Goal: Task Accomplishment & Management: Complete application form

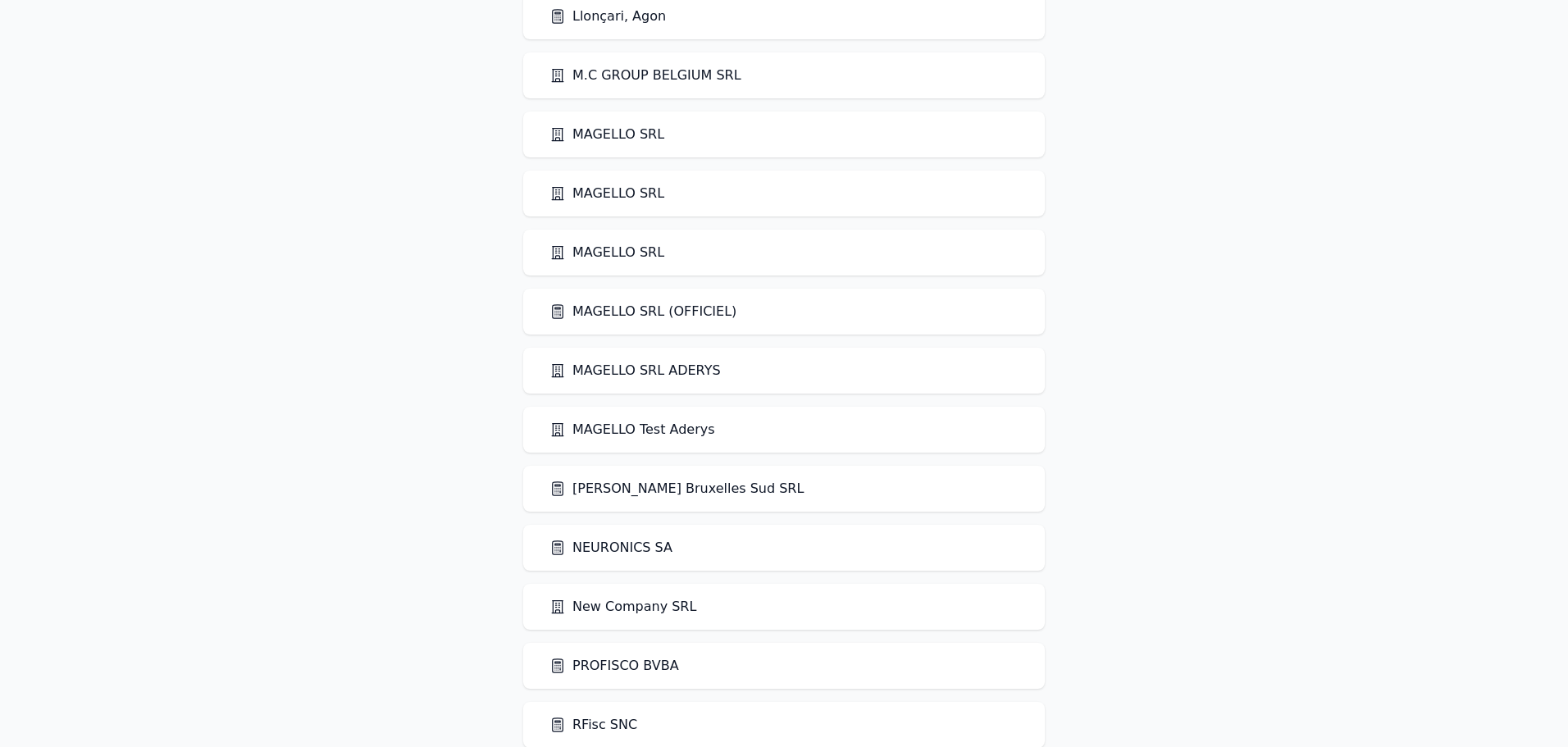
scroll to position [2382, 0]
click at [618, 132] on link "MAGELLO SRL" at bounding box center [606, 136] width 115 height 20
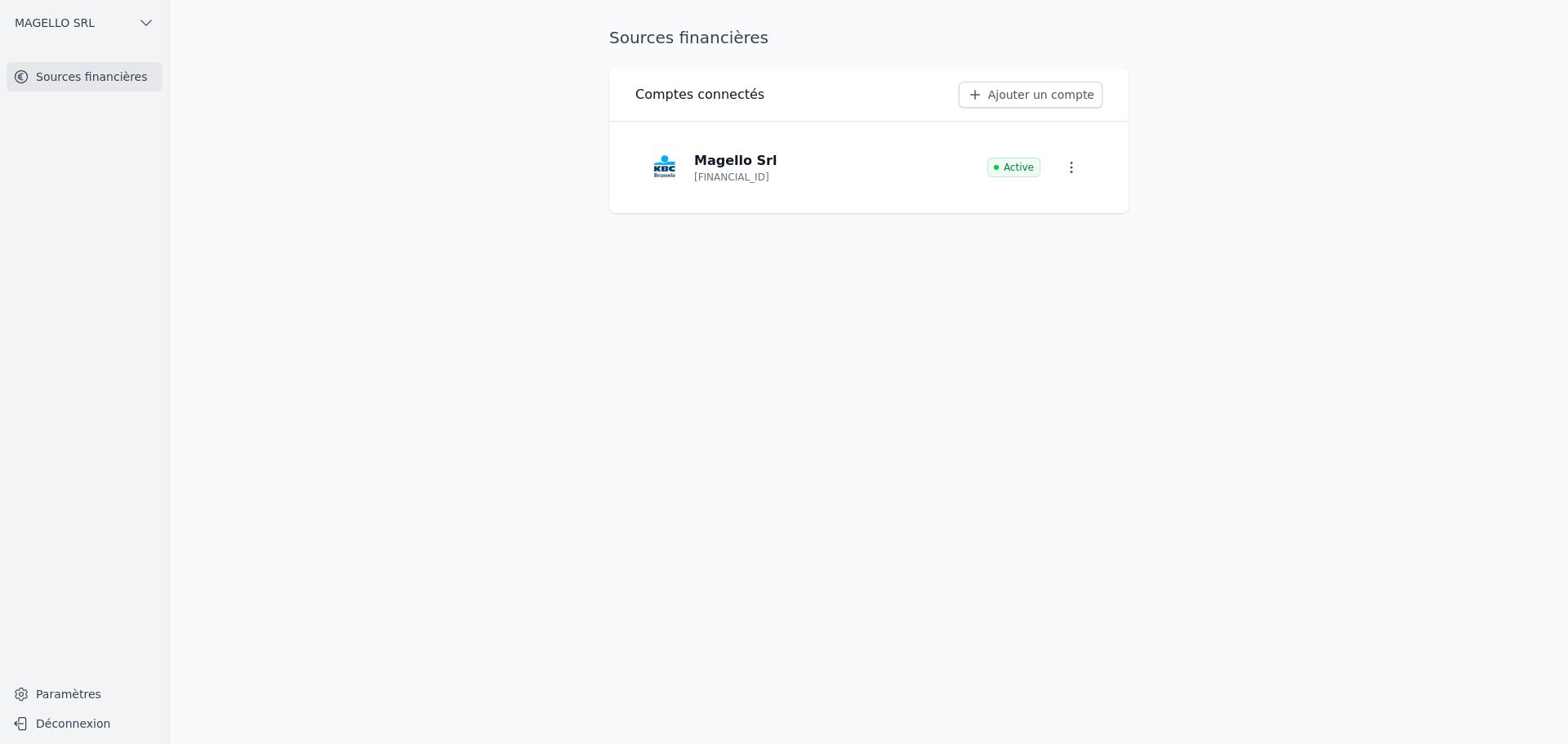
click at [53, 16] on span "MAGELLO SRL" at bounding box center [55, 23] width 80 height 16
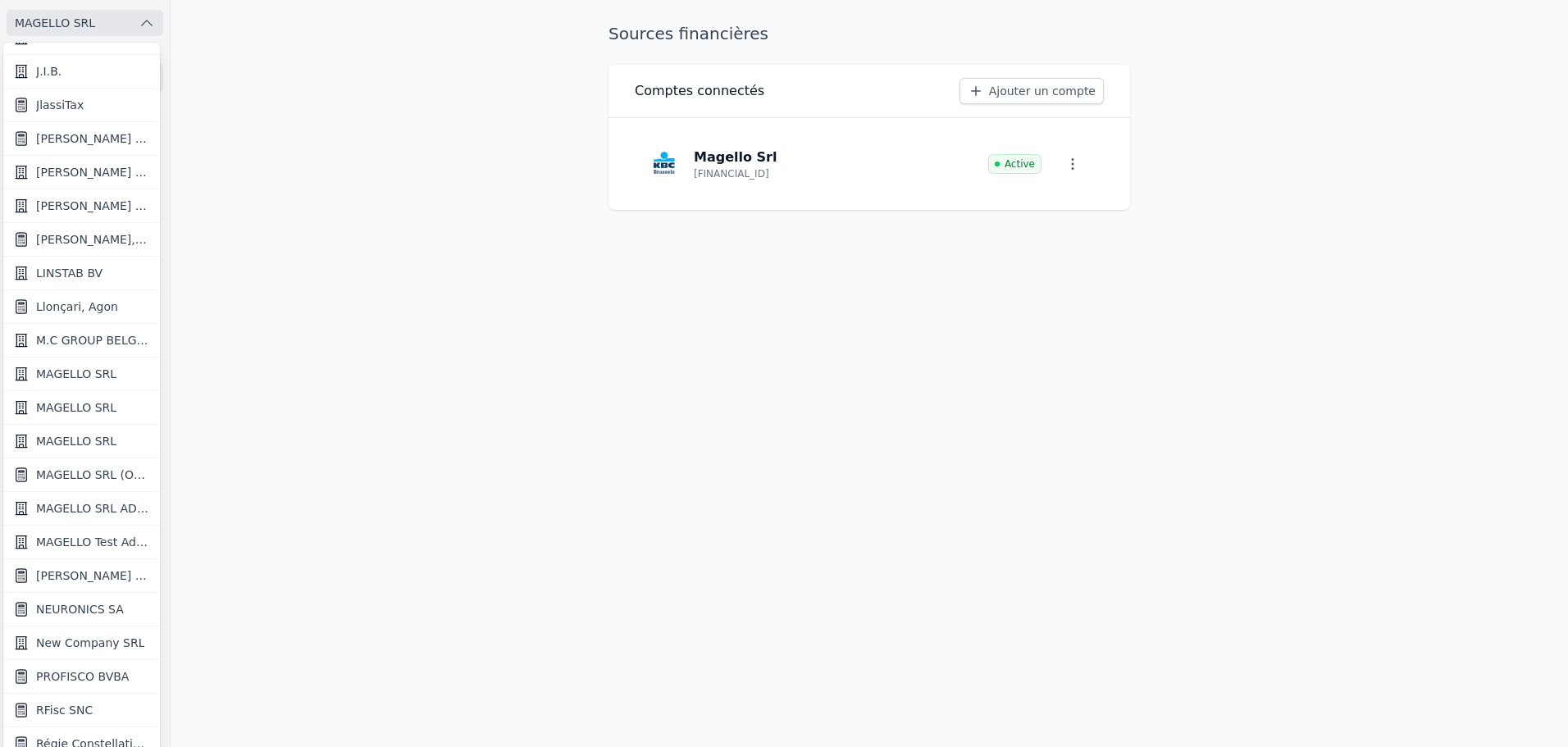
scroll to position [1065, 0]
click at [87, 408] on span "MAGELLO SRL" at bounding box center [76, 405] width 81 height 16
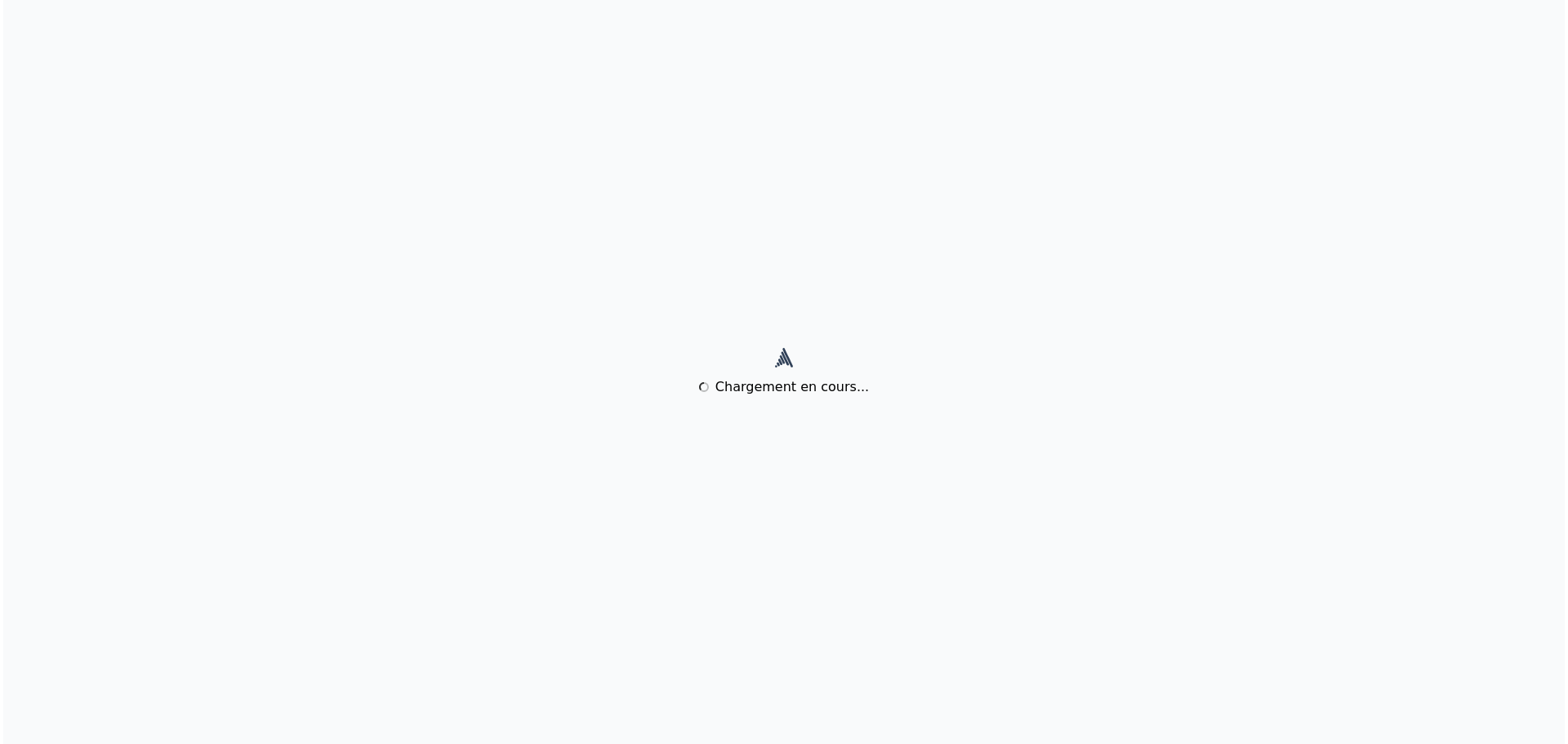
scroll to position [0, 0]
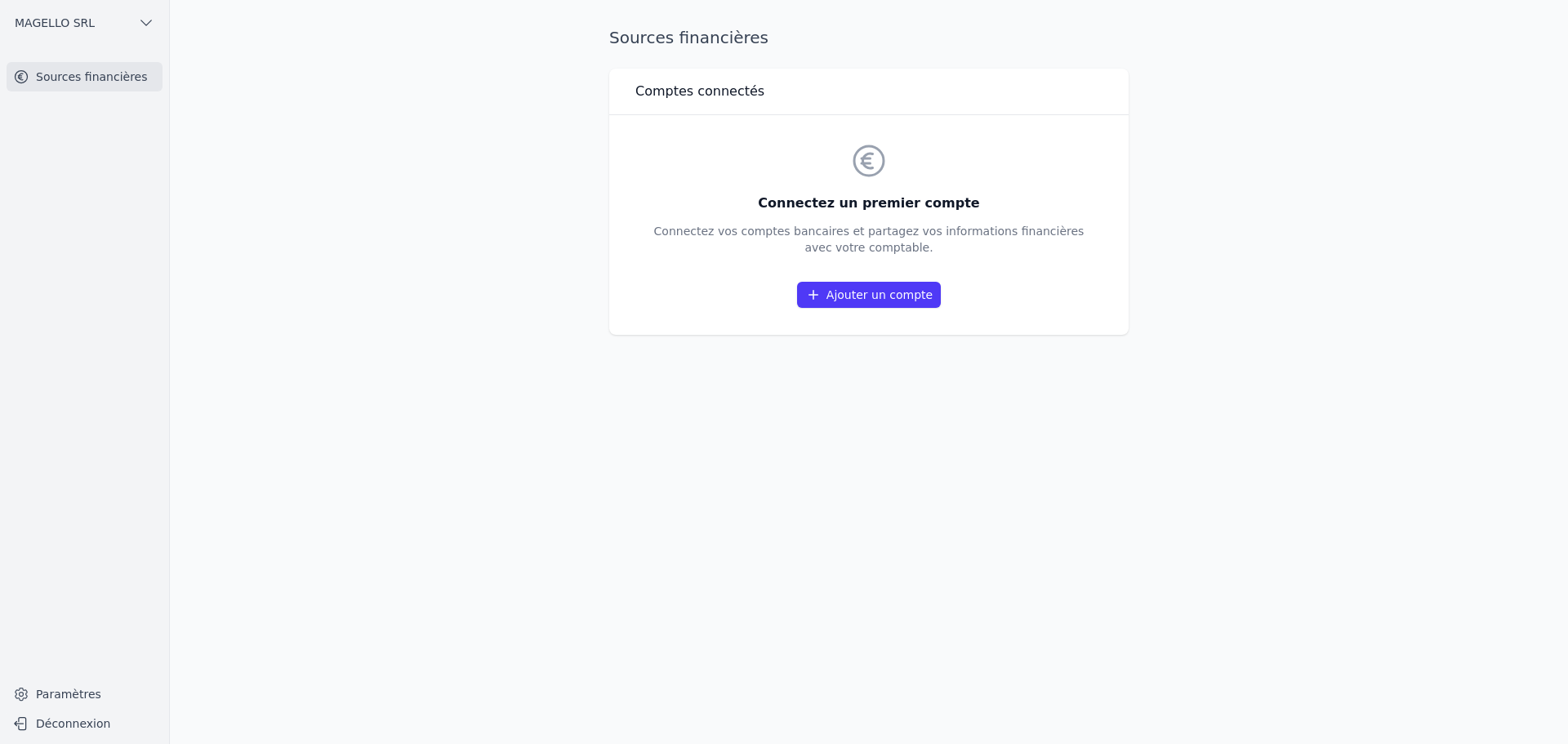
click at [63, 14] on button "MAGELLO SRL" at bounding box center [84, 23] width 156 height 26
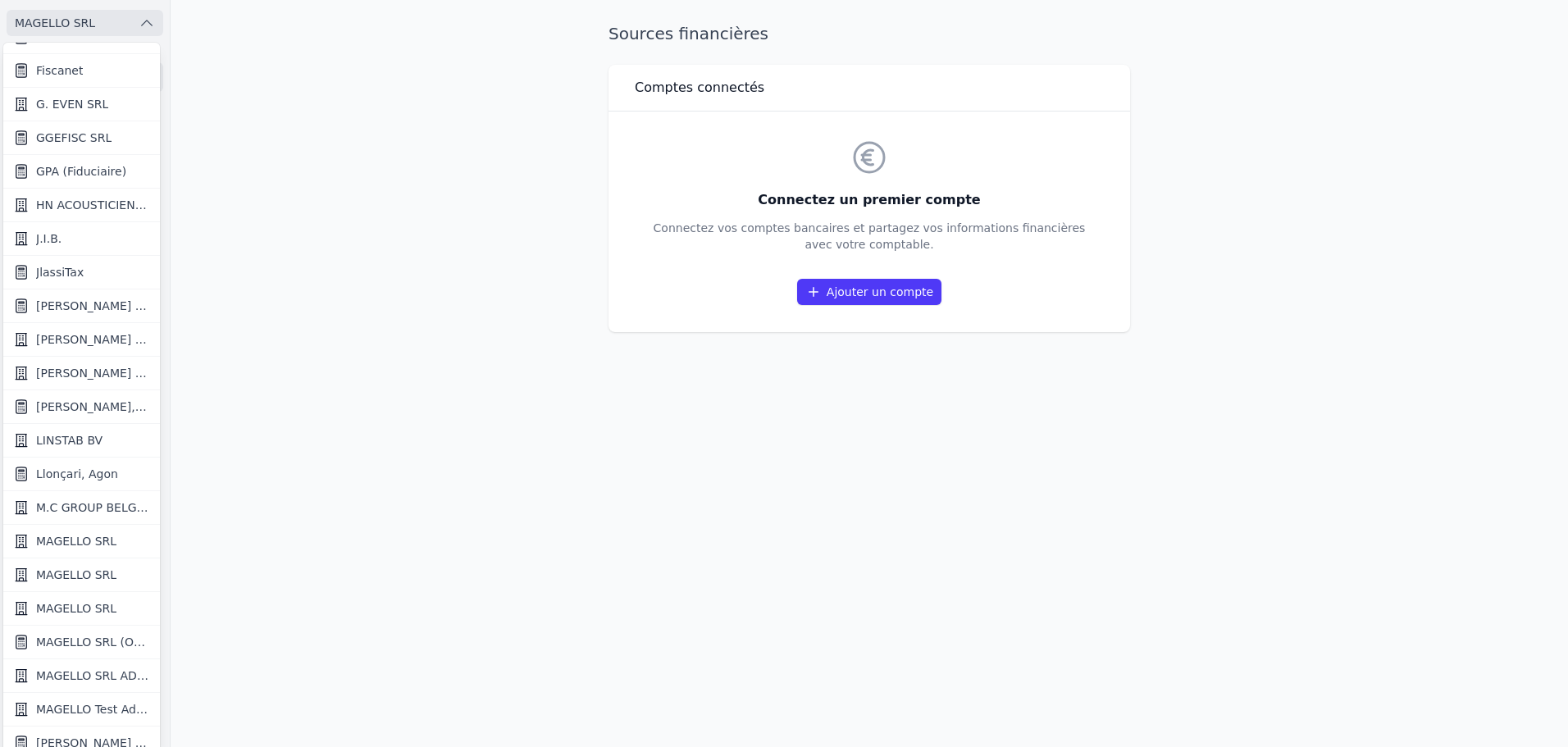
scroll to position [898, 0]
click at [91, 614] on span "MAGELLO SRL" at bounding box center [76, 606] width 81 height 16
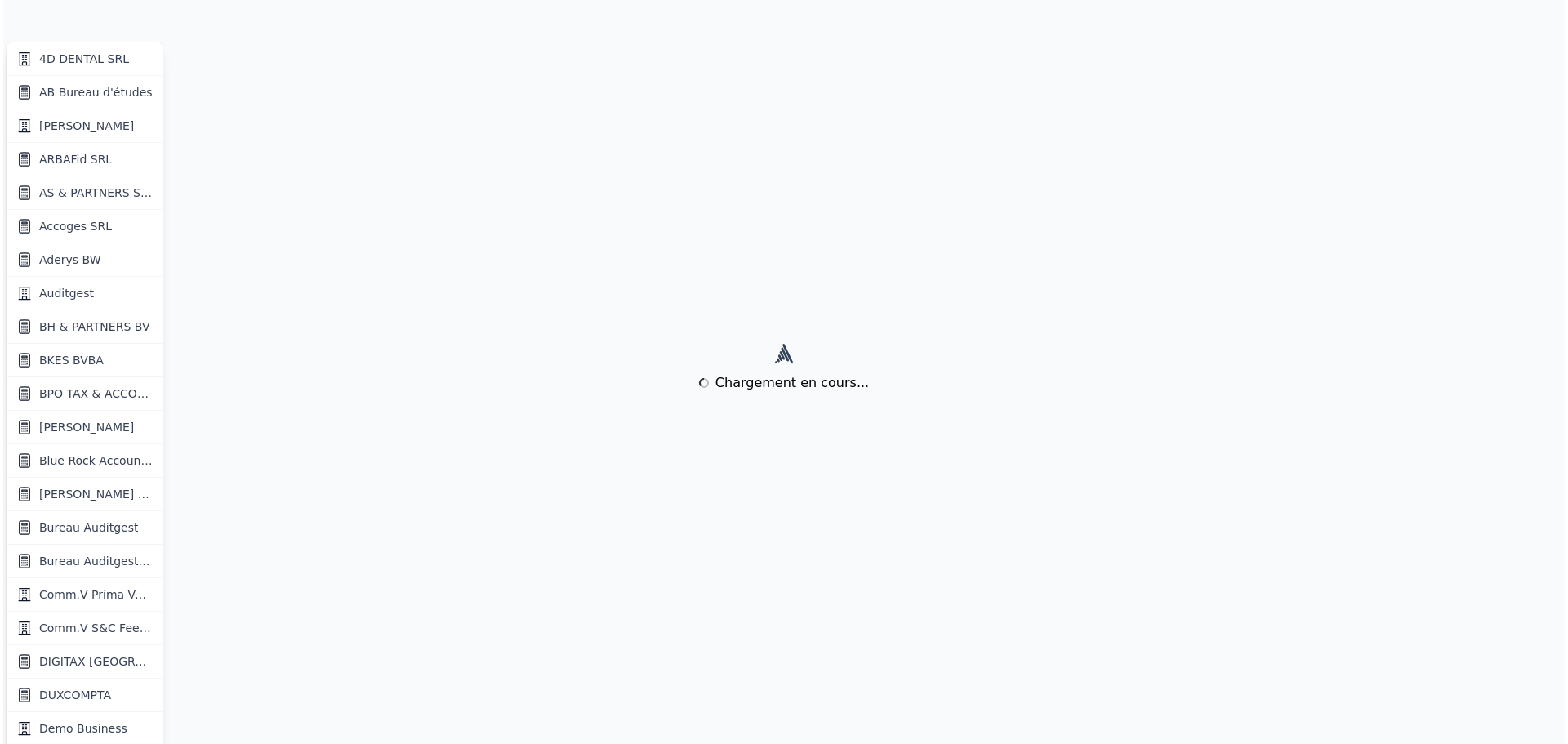
scroll to position [0, 0]
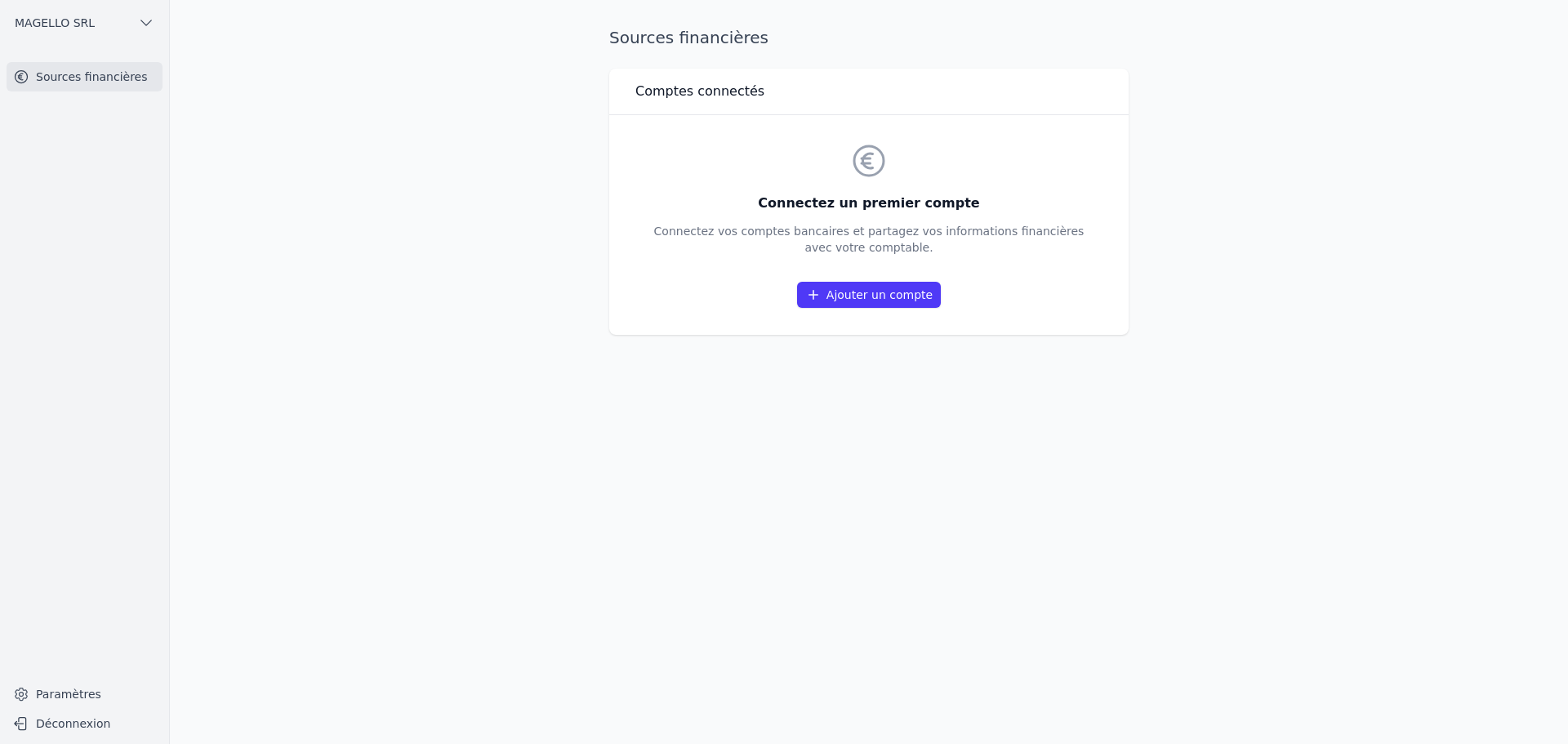
click at [139, 22] on icon "button" at bounding box center [145, 23] width 16 height 16
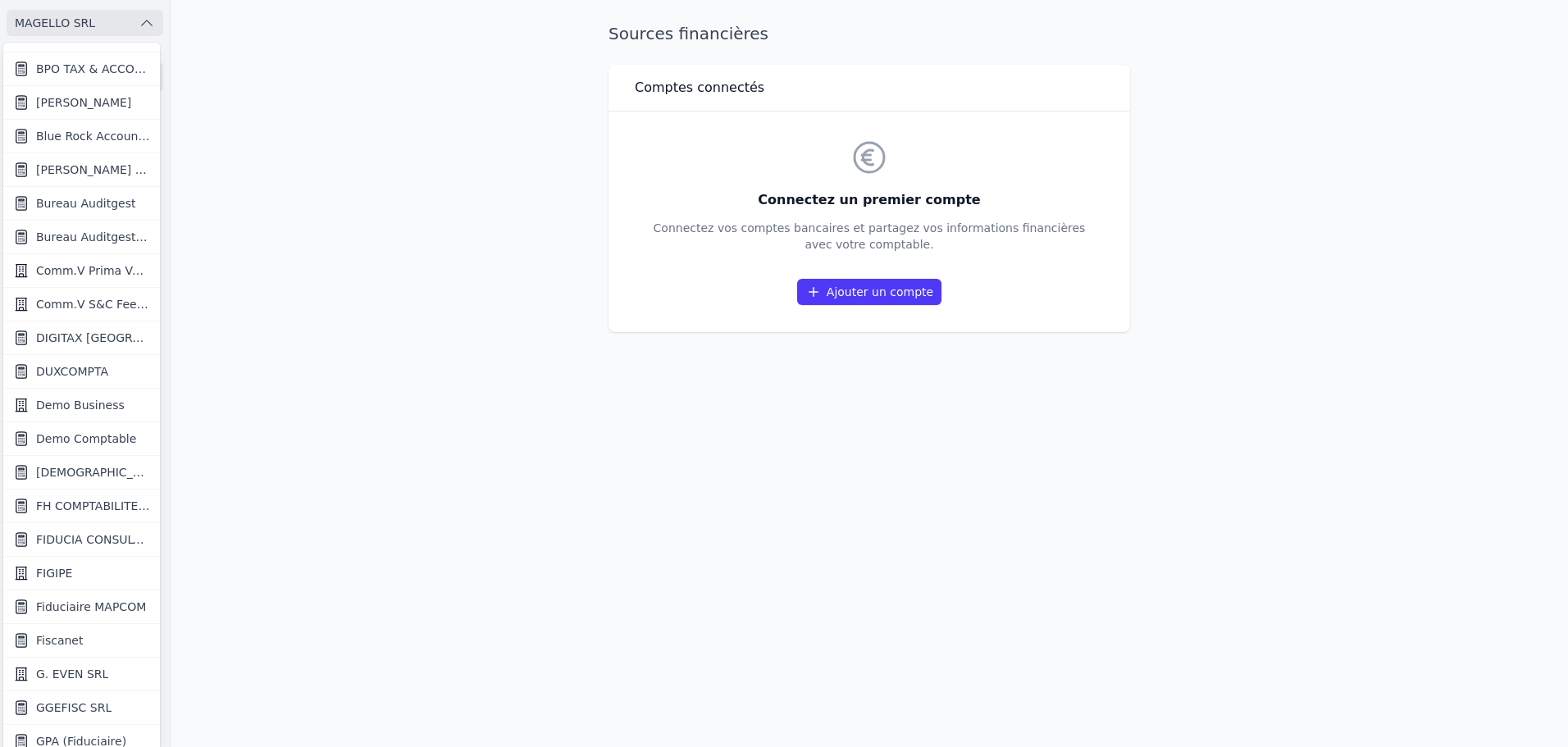
scroll to position [328, 0]
click at [104, 434] on span "Demo Comptable" at bounding box center [85, 436] width 100 height 16
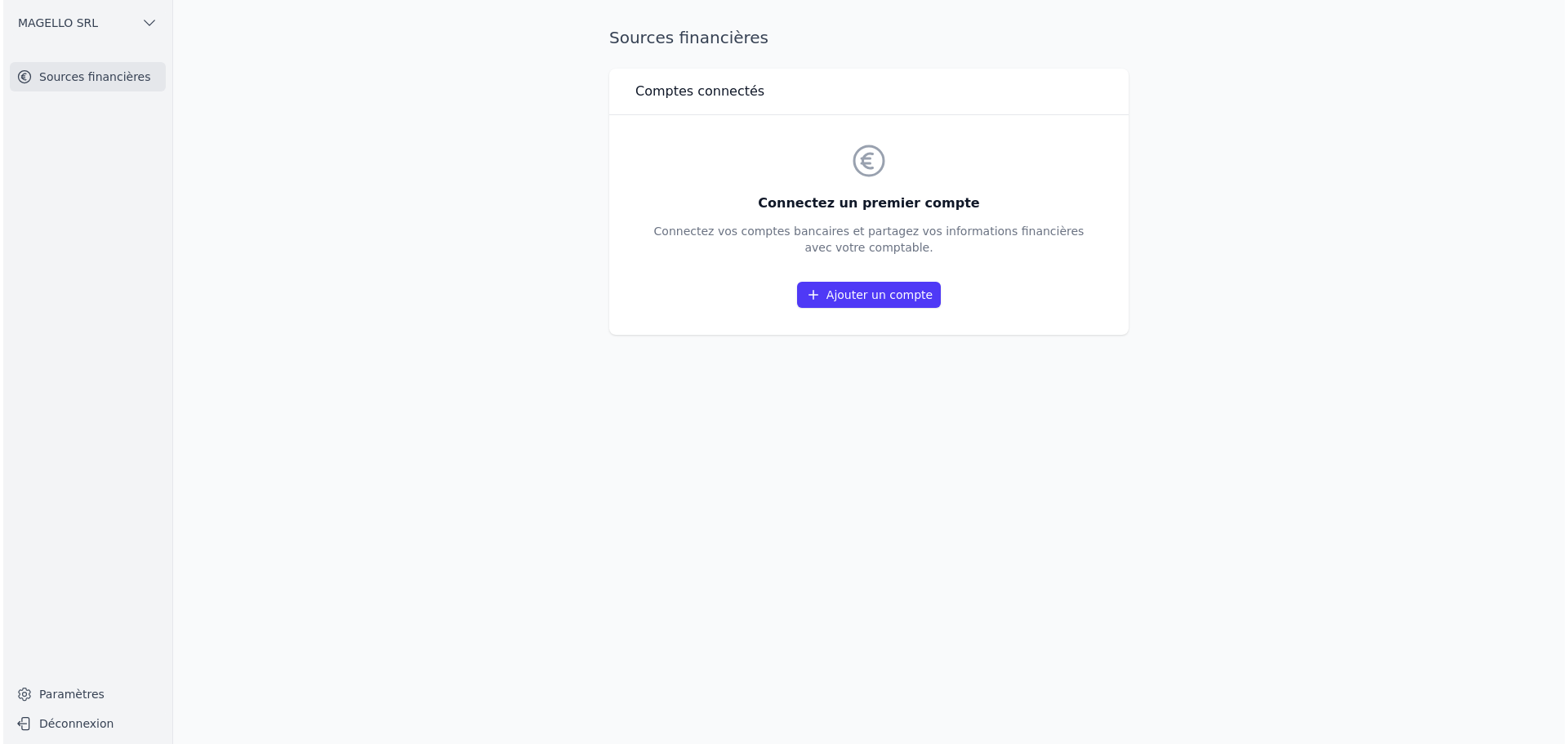
scroll to position [0, 0]
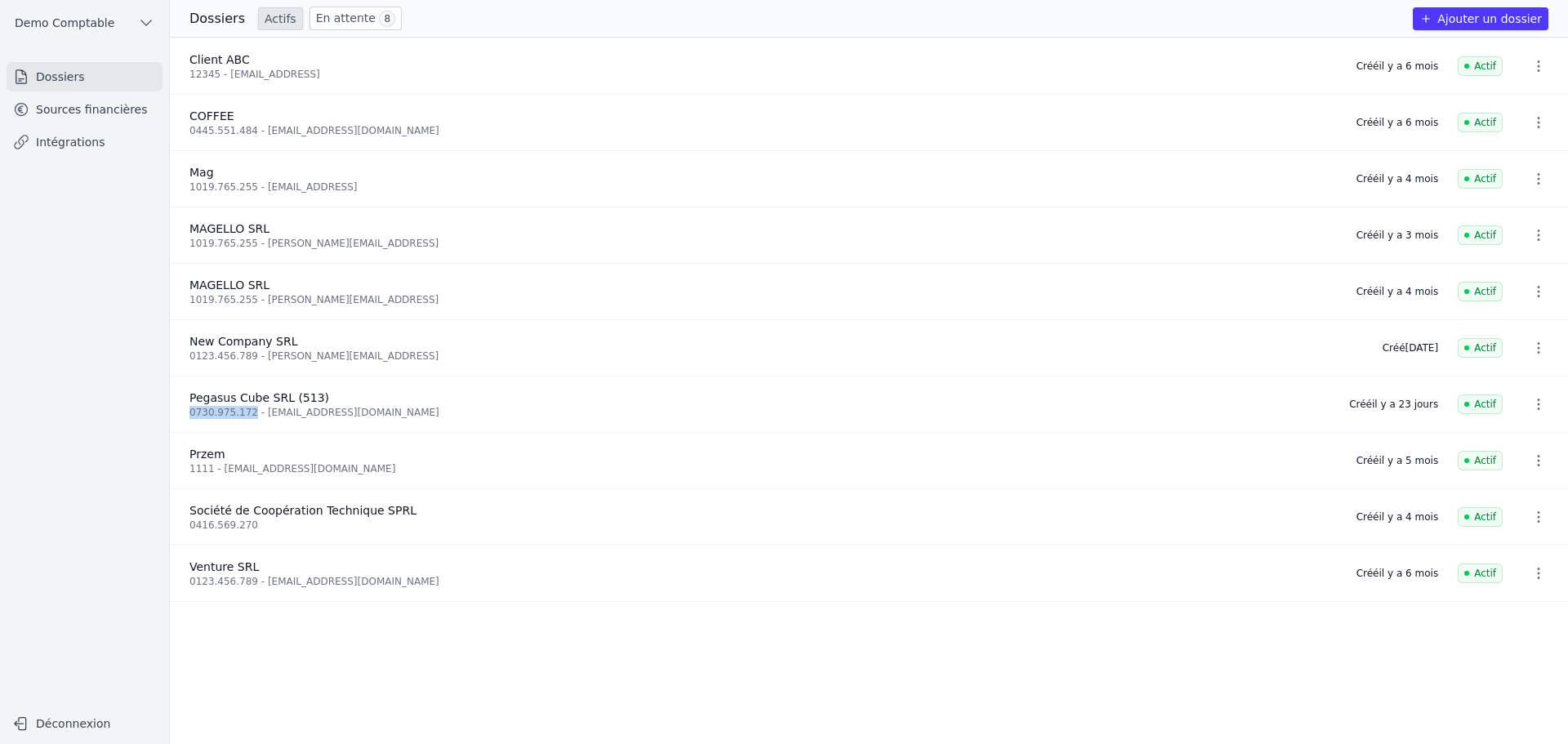
drag, startPoint x: 196, startPoint y: 414, endPoint x: 246, endPoint y: 414, distance: 50.0
click at [246, 414] on li "Pegasus Cube SRL (513) 0730.975.172 - quentin.roquet@gmail.com Créé il y a 23 j…" at bounding box center [869, 405] width 1398 height 57
copy div "0730.975.172"
click at [1541, 406] on button "button" at bounding box center [1539, 404] width 33 height 26
click at [116, 110] on div at bounding box center [784, 372] width 1568 height 744
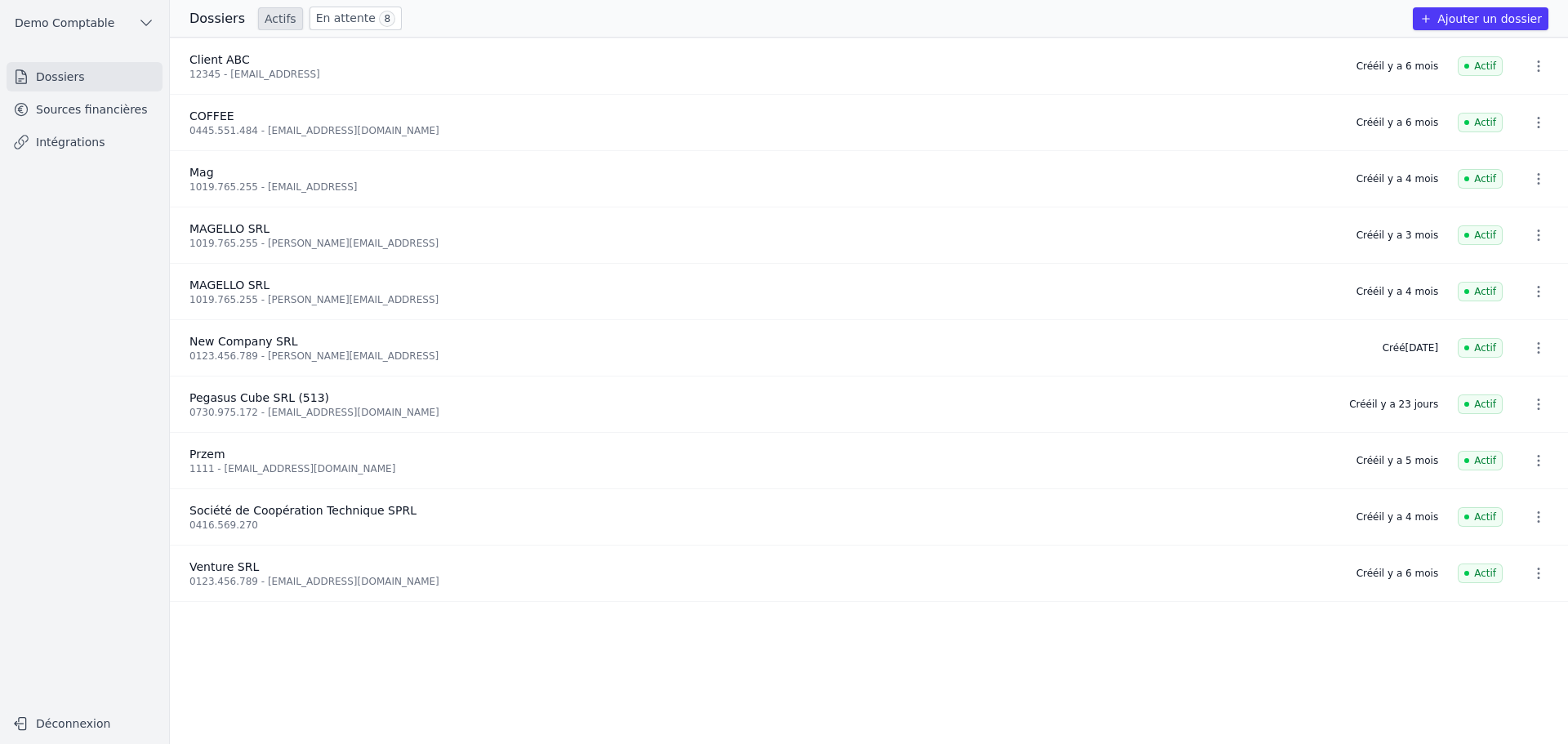
click at [116, 110] on link "Sources financières" at bounding box center [84, 109] width 156 height 29
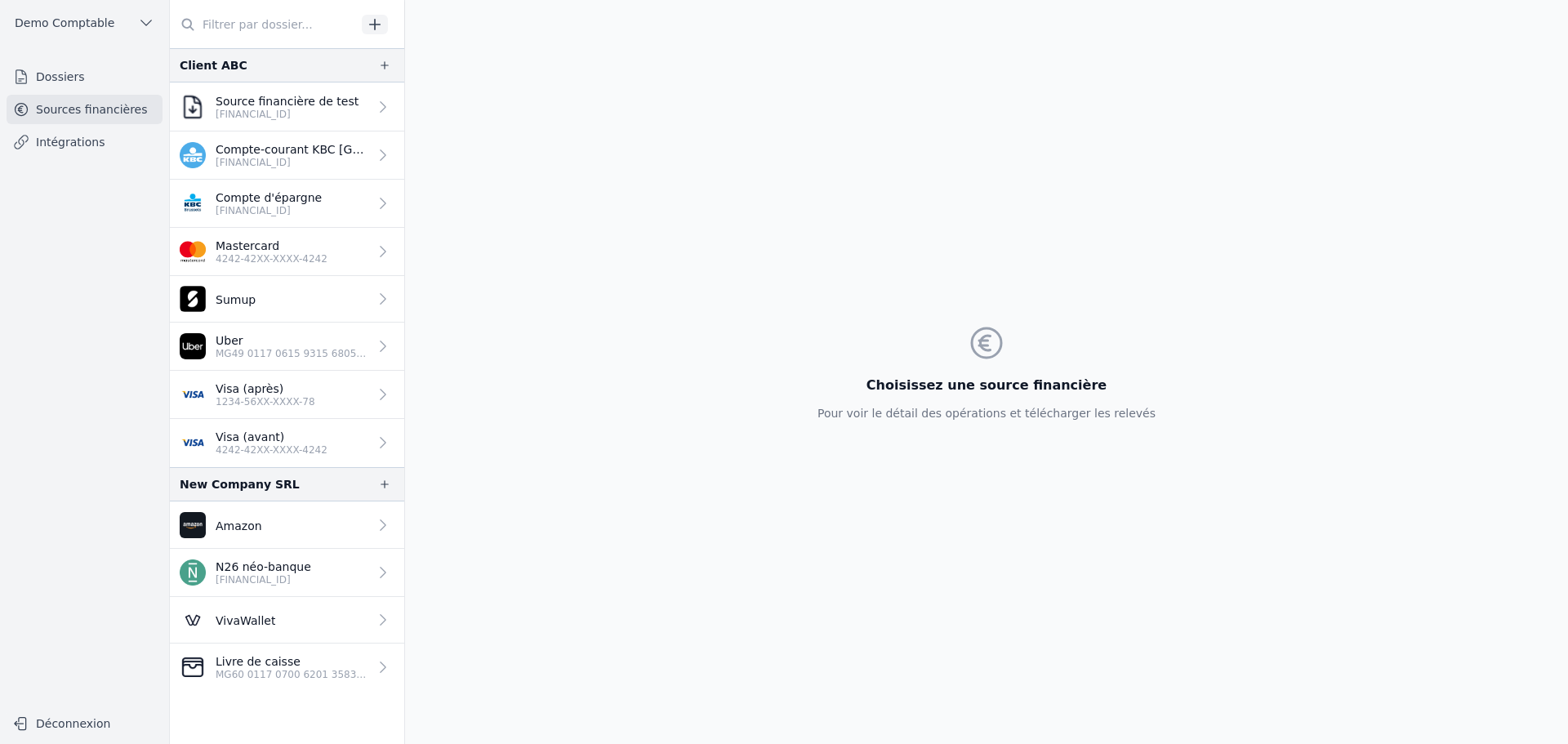
click at [121, 77] on link "Dossiers" at bounding box center [84, 76] width 156 height 29
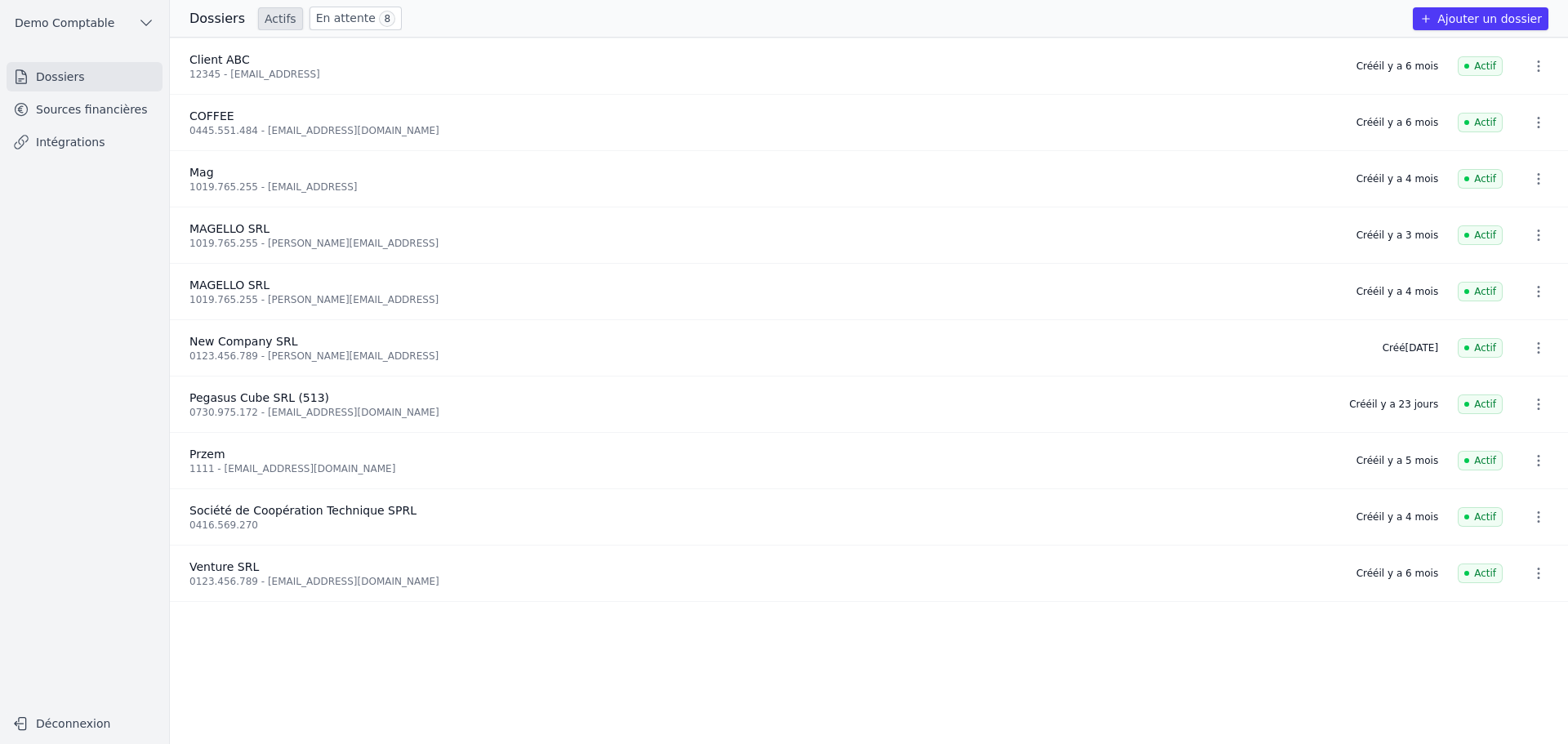
click at [1530, 404] on icon "button" at bounding box center [1538, 403] width 16 height 16
click at [1518, 436] on button "Supprimer" at bounding box center [1508, 439] width 102 height 33
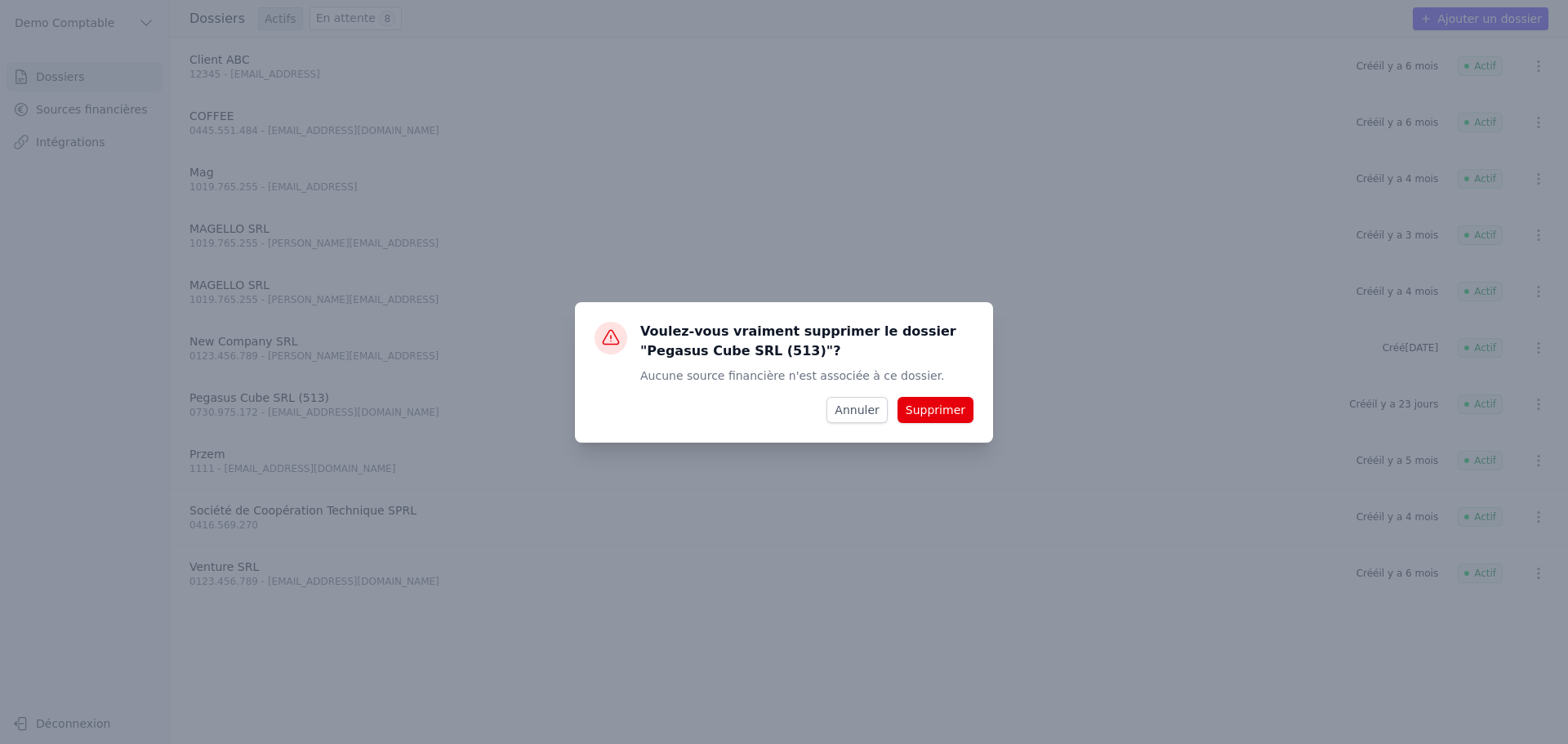
click at [927, 405] on button "Supprimer" at bounding box center [935, 410] width 76 height 26
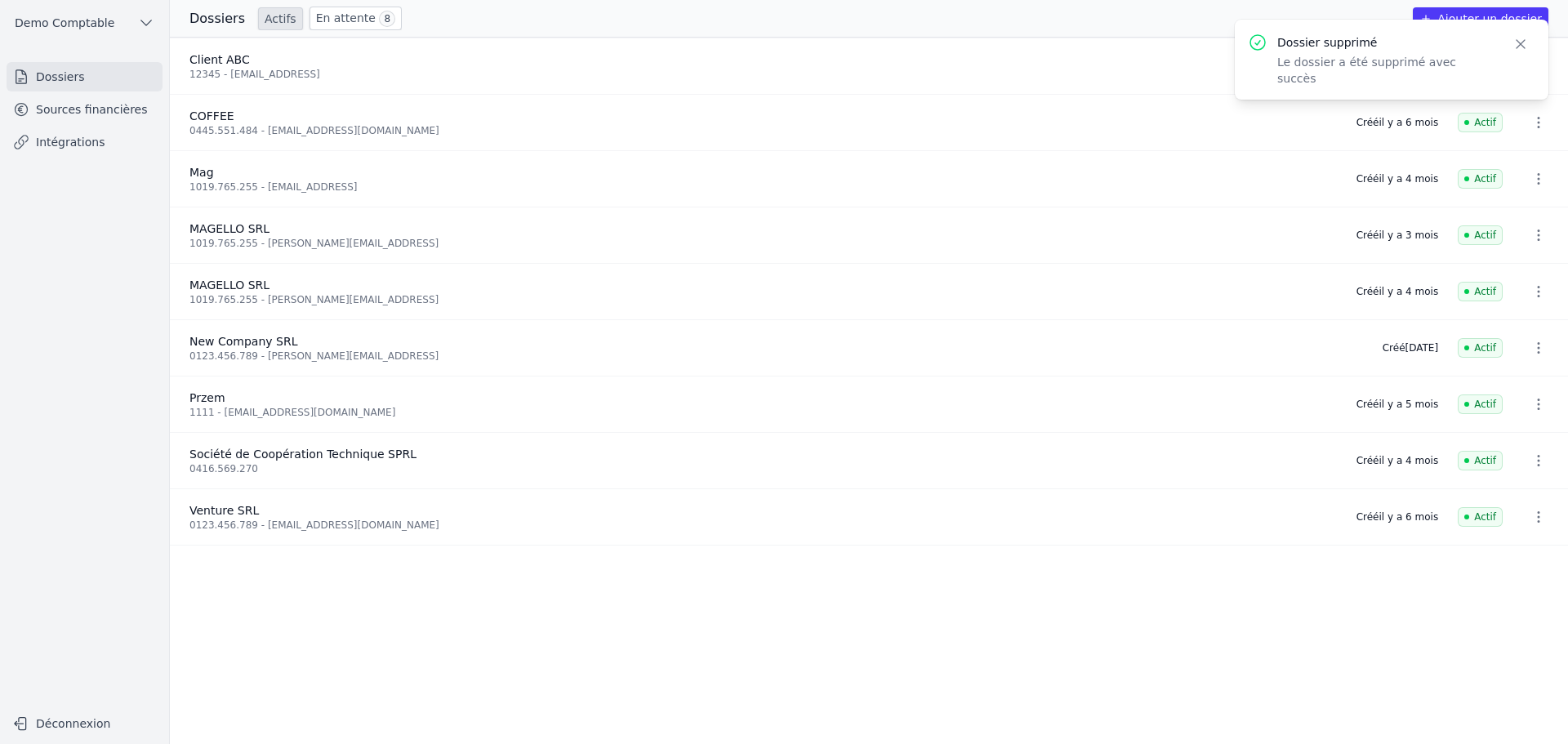
click at [1471, 13] on button "Ajouter un dossier" at bounding box center [1481, 19] width 136 height 23
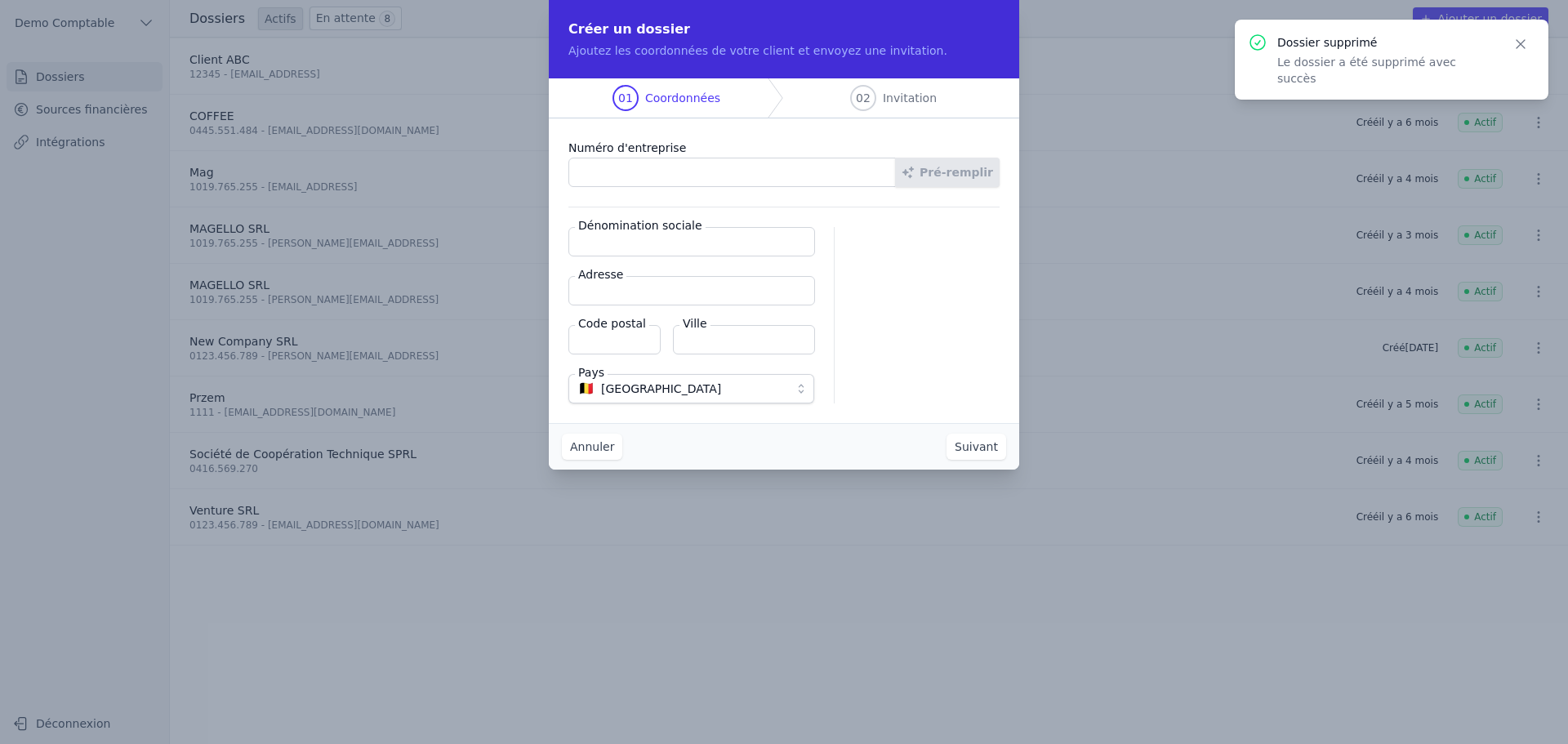
paste input "0730.975.172"
type input "0730.975.172"
click at [957, 173] on button "Pré-remplir" at bounding box center [947, 172] width 105 height 29
type input "Pegasus Cube SRL"
type input "Avenue du Derby 30"
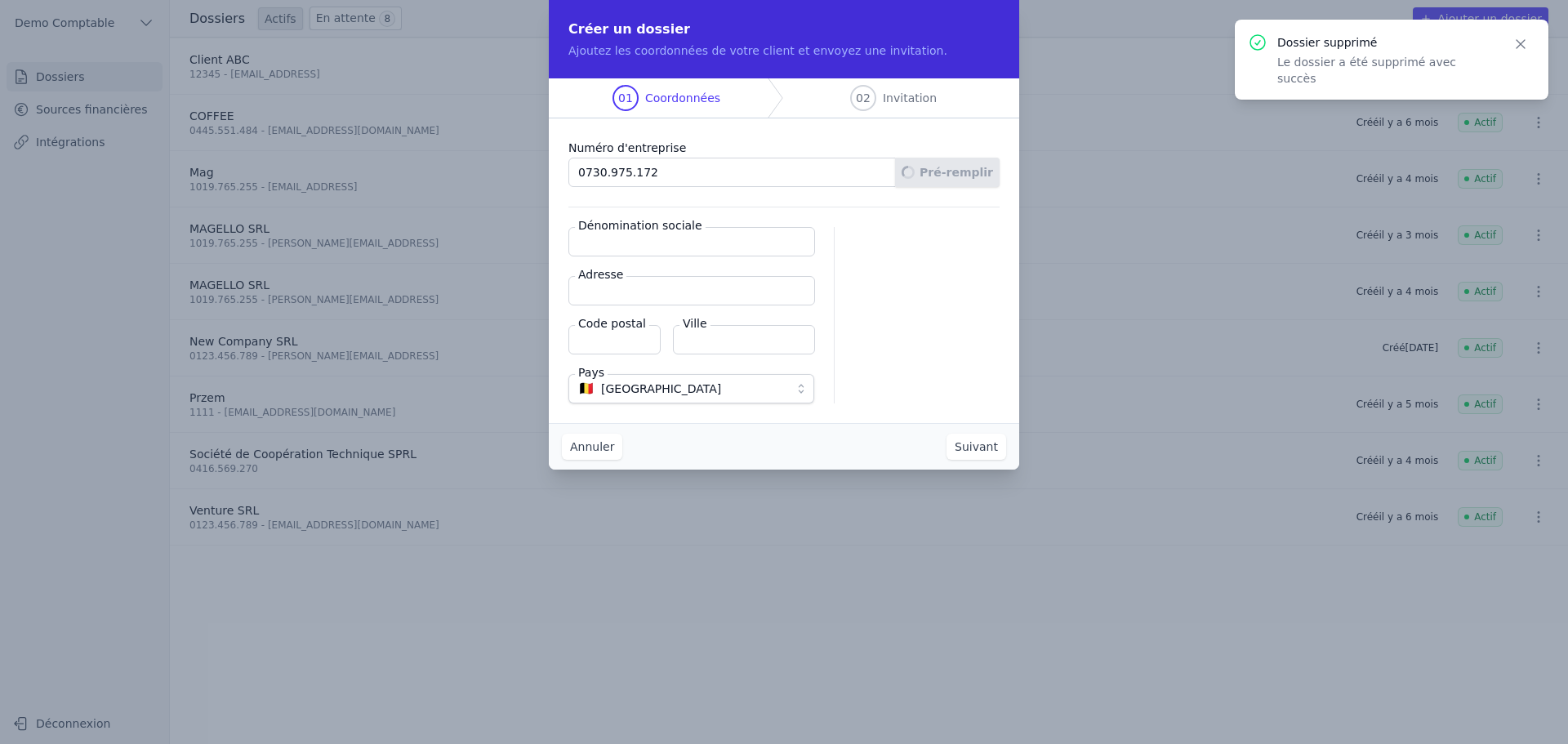
type input "1050"
type input "Ixelles"
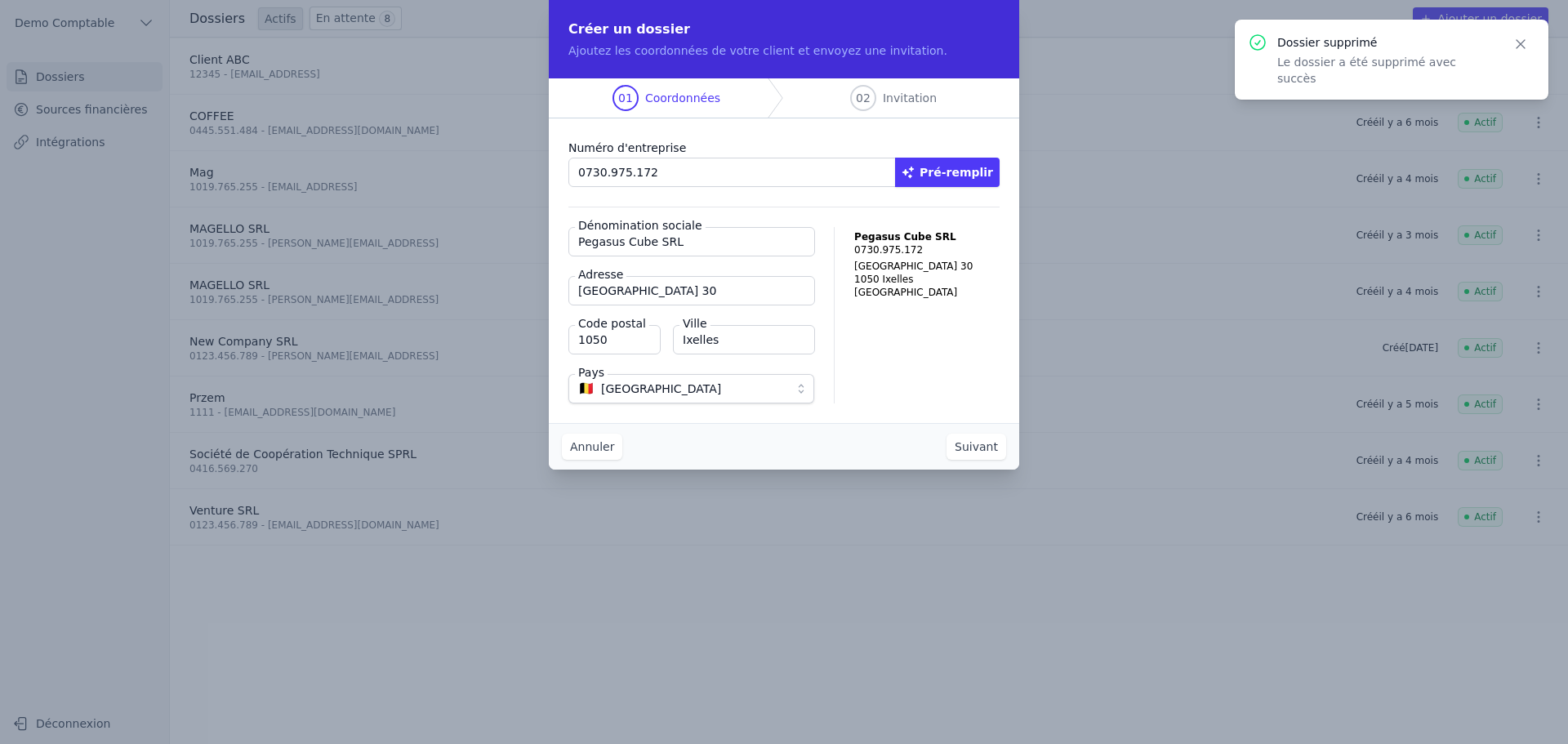
click at [731, 246] on input "Pegasus Cube SRL" at bounding box center [691, 241] width 247 height 29
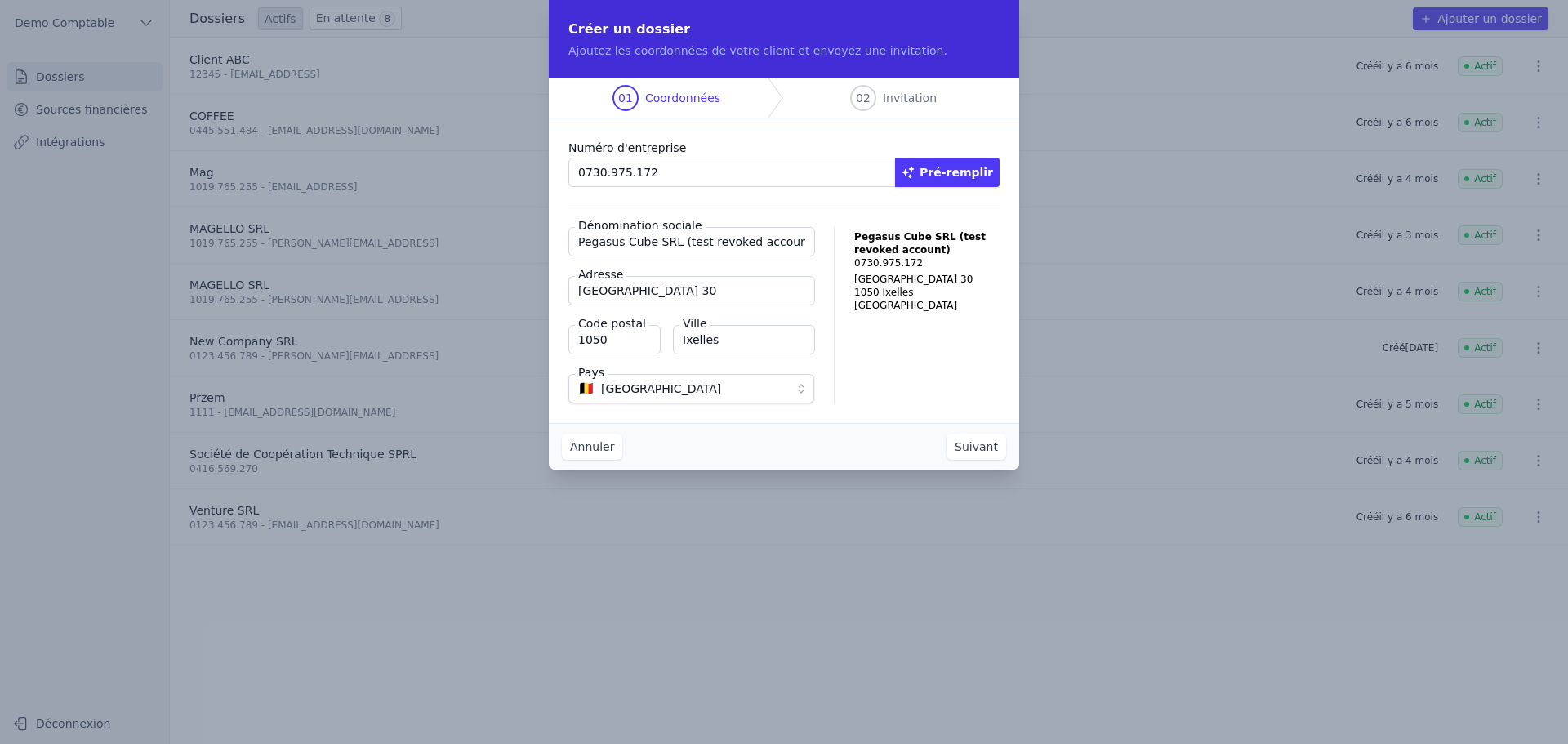
type input "Pegasus Cube SRL (test revoked account)"
click at [959, 440] on button "Suivant" at bounding box center [976, 447] width 60 height 26
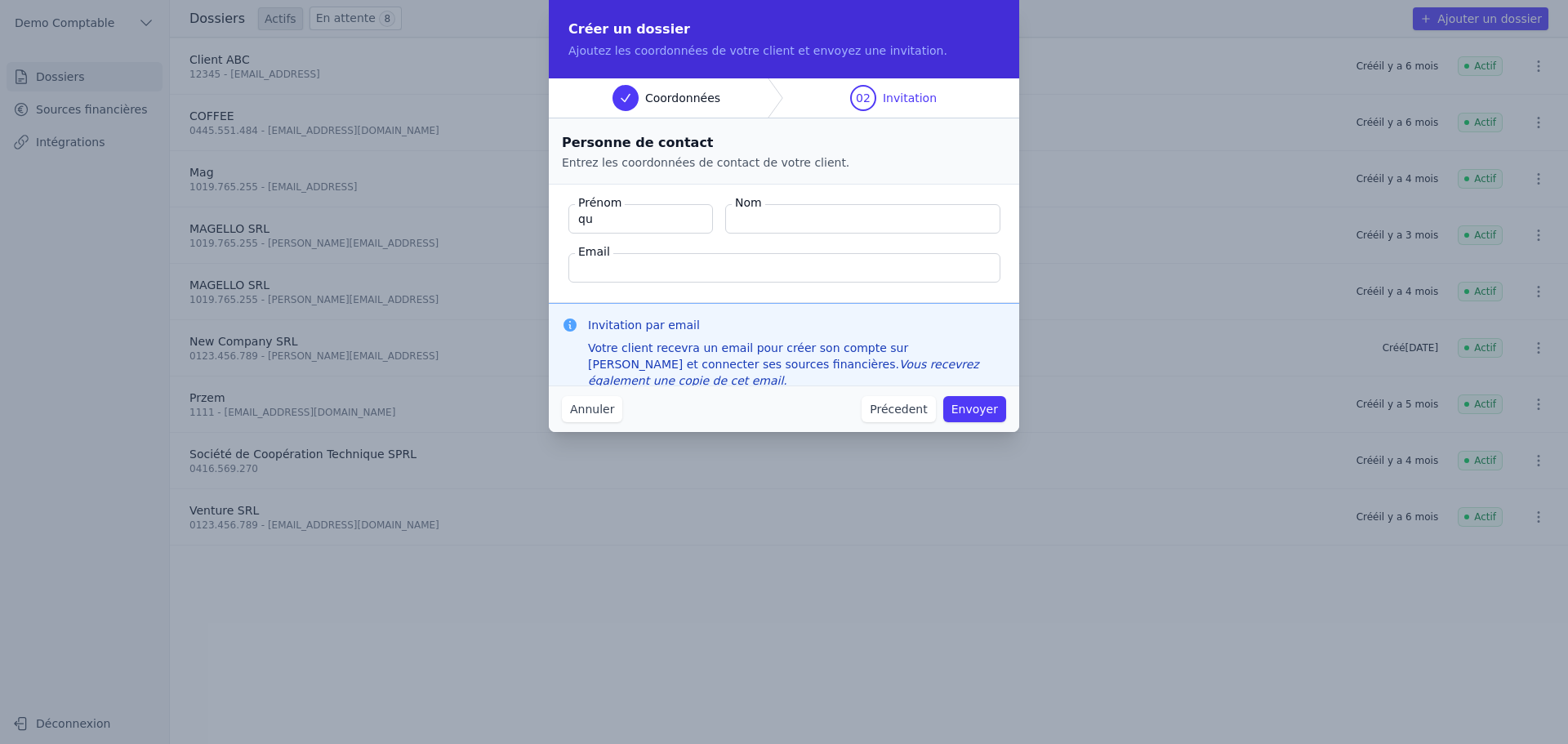
type input "q"
type input "Quentin"
type input "Roquet"
click at [746, 267] on input "quentin.roquet+revoked@gmail.com" at bounding box center [784, 267] width 432 height 29
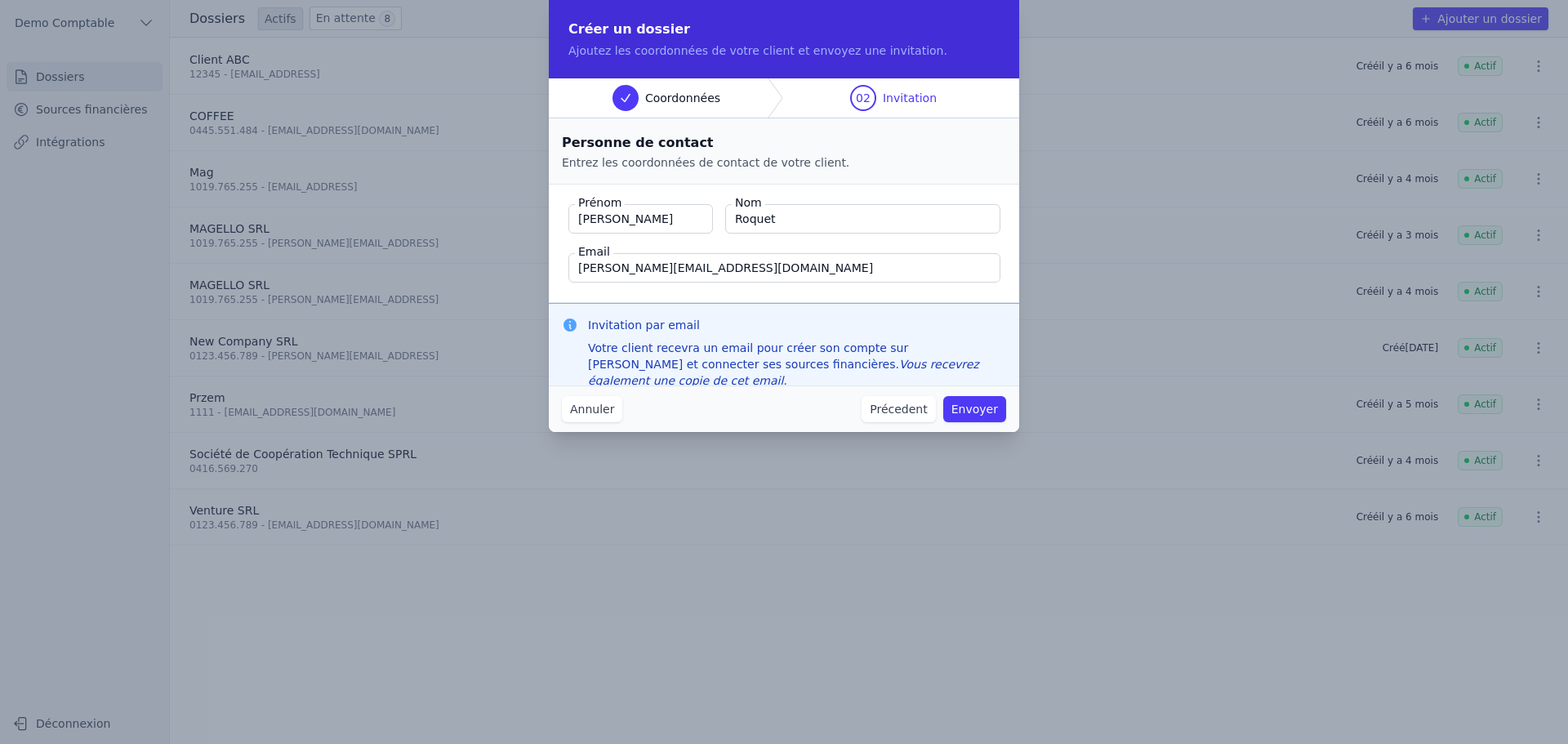
click at [746, 267] on input "quentin.roquet+revoked@gmail.com" at bounding box center [784, 267] width 432 height 29
type input "quentin.roquet+revoked@gmail.com"
click at [985, 407] on button "Envoyer" at bounding box center [975, 409] width 63 height 26
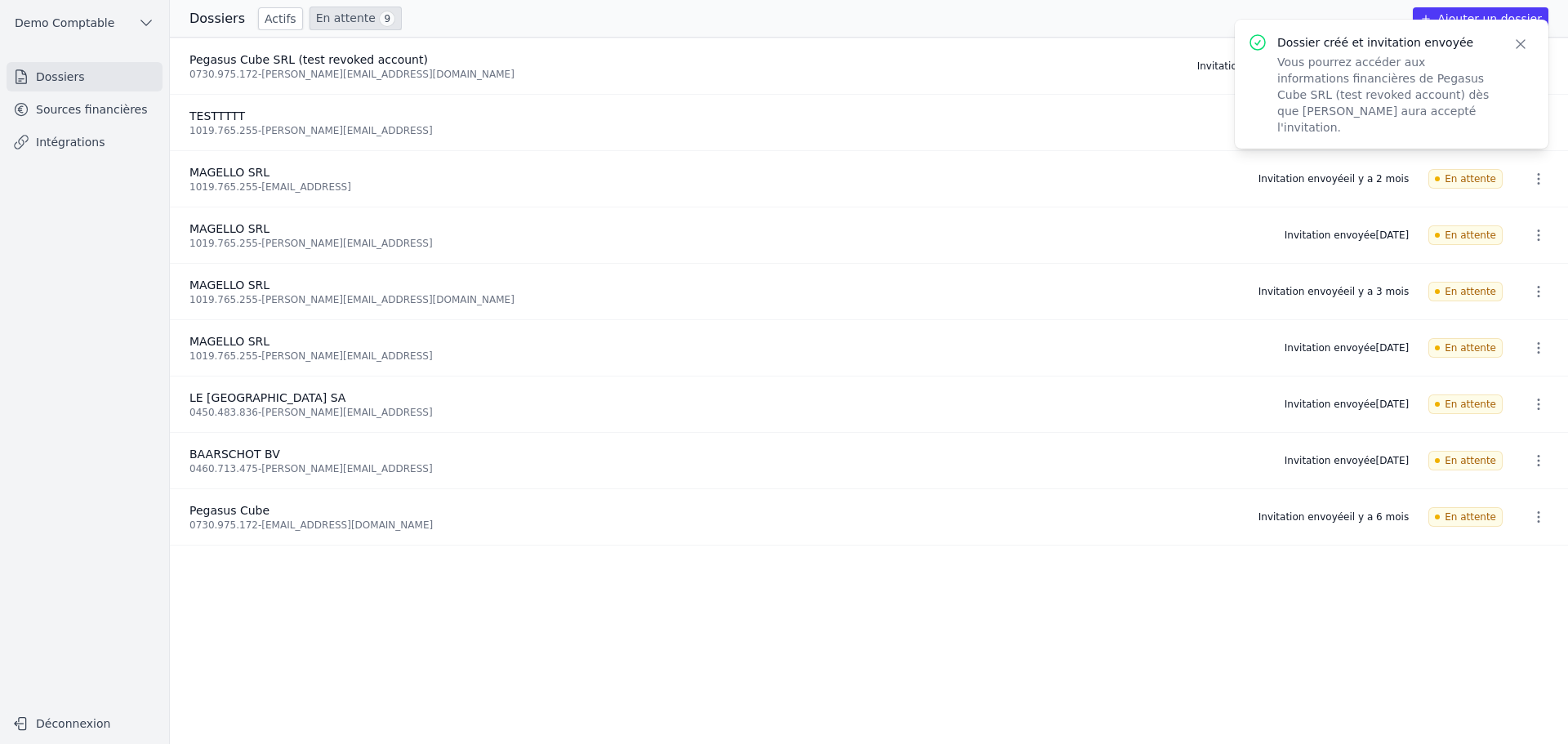
click at [116, 116] on link "Sources financières" at bounding box center [84, 109] width 156 height 29
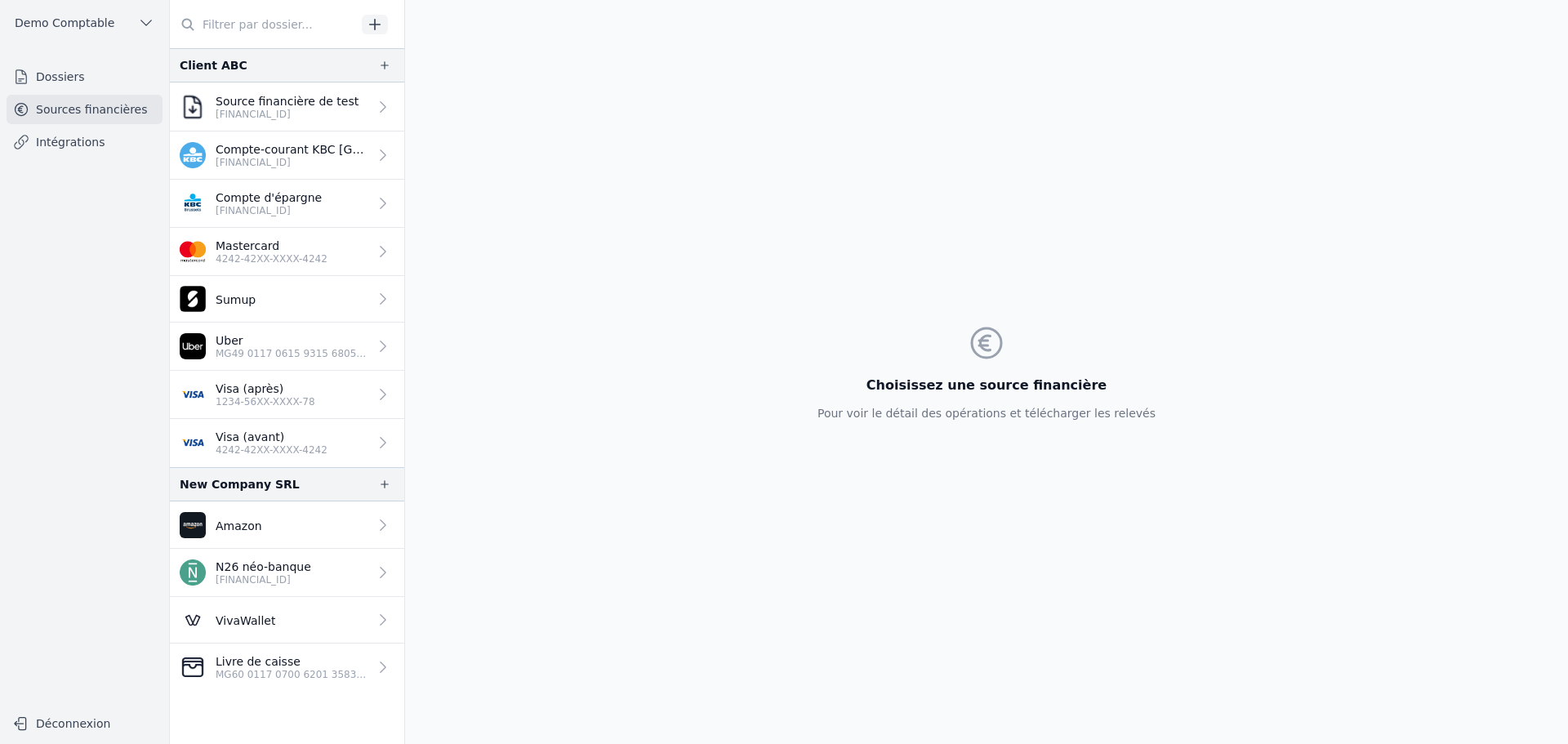
click at [98, 78] on link "Dossiers" at bounding box center [84, 76] width 156 height 29
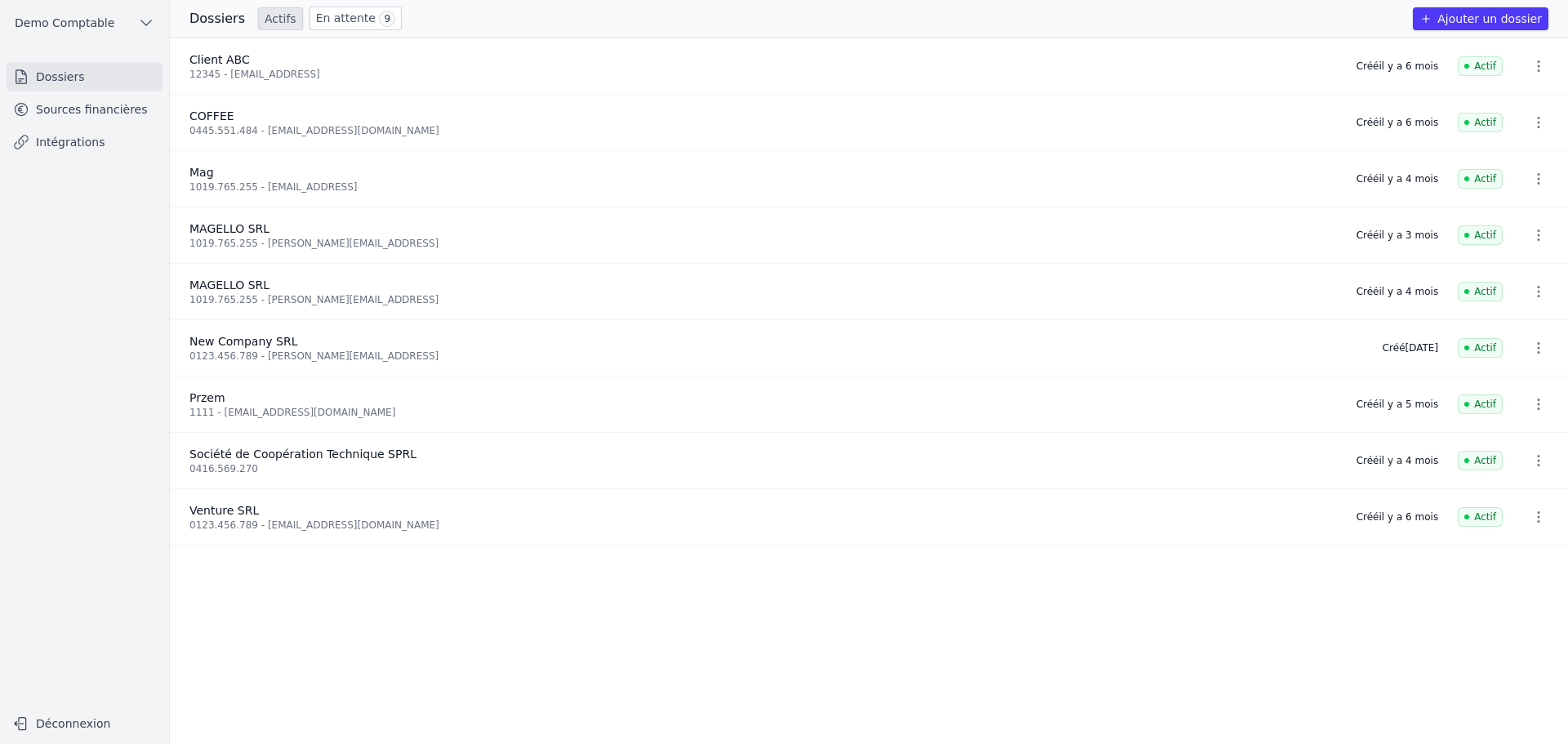
click at [310, 21] on link "En attente 9" at bounding box center [356, 18] width 93 height 24
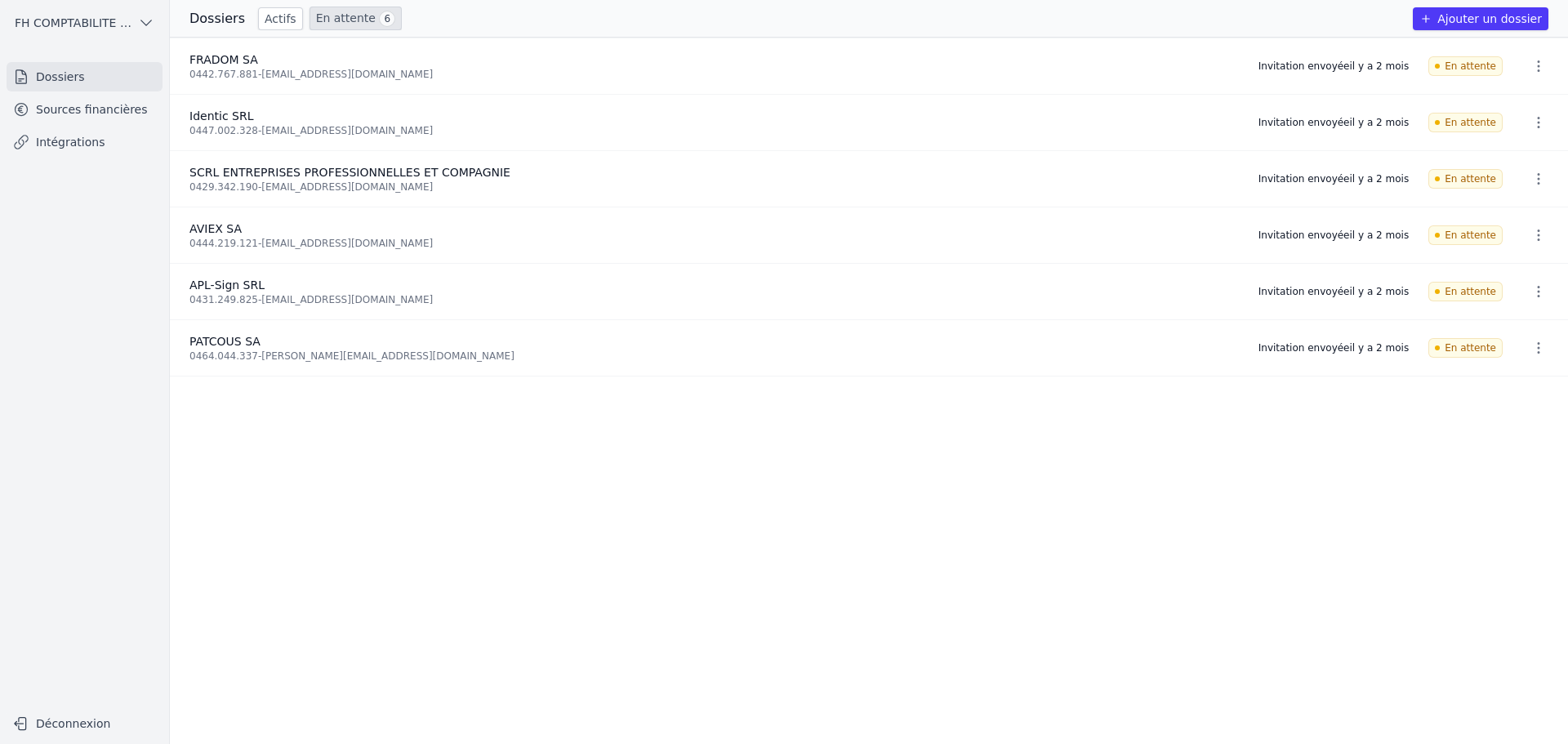
click at [88, 115] on link "Sources financières" at bounding box center [84, 109] width 156 height 29
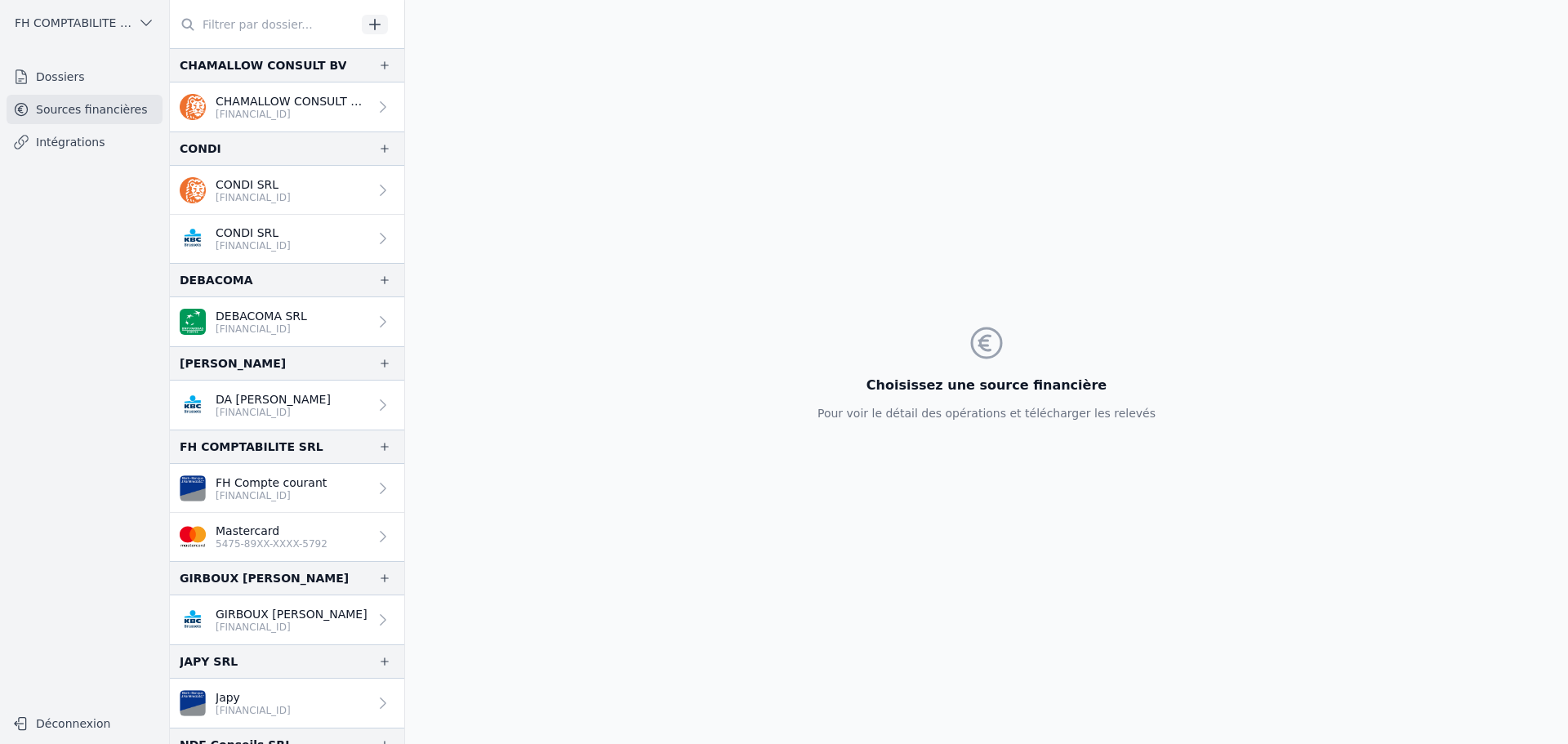
click at [236, 24] on input "text" at bounding box center [263, 24] width 186 height 29
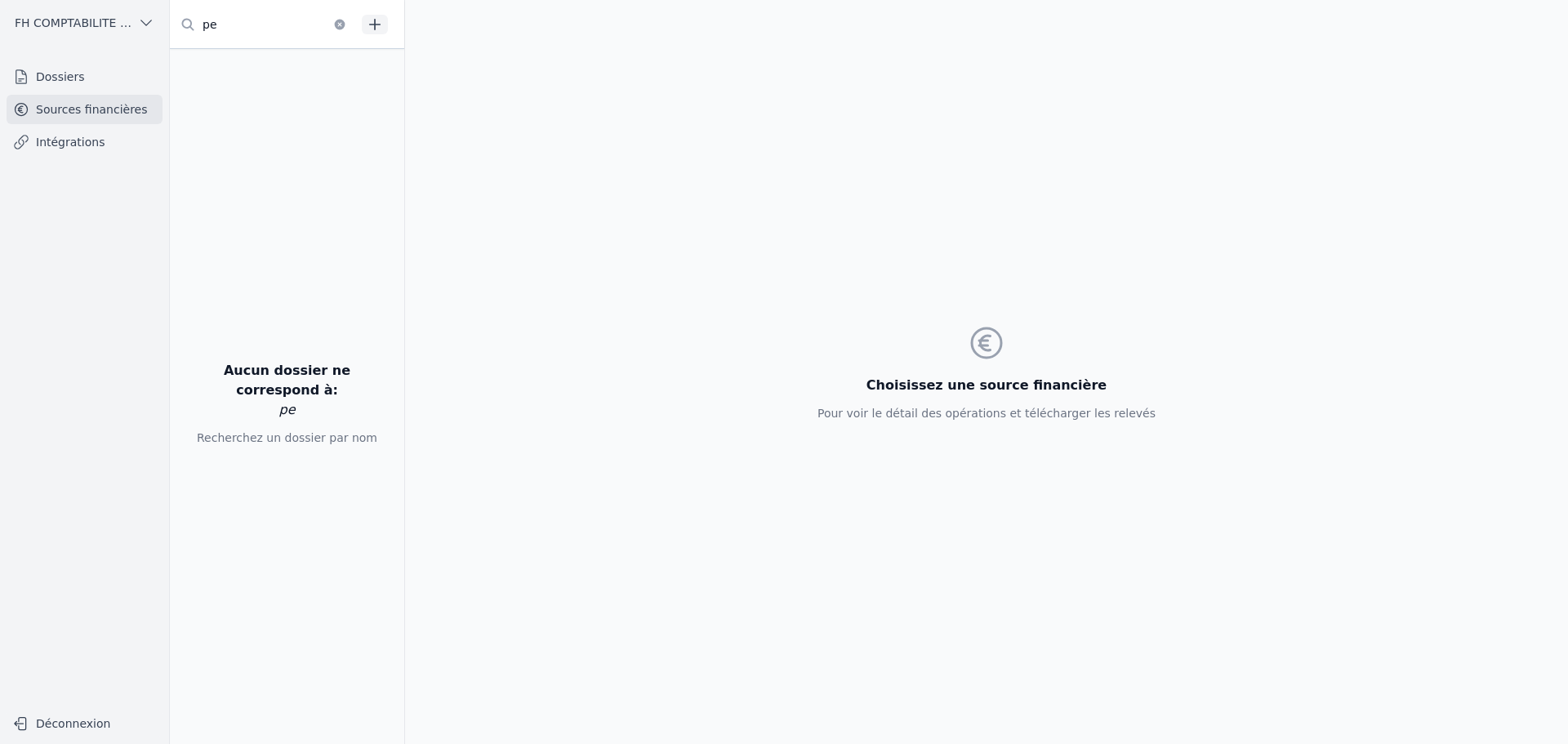
type input "peg"
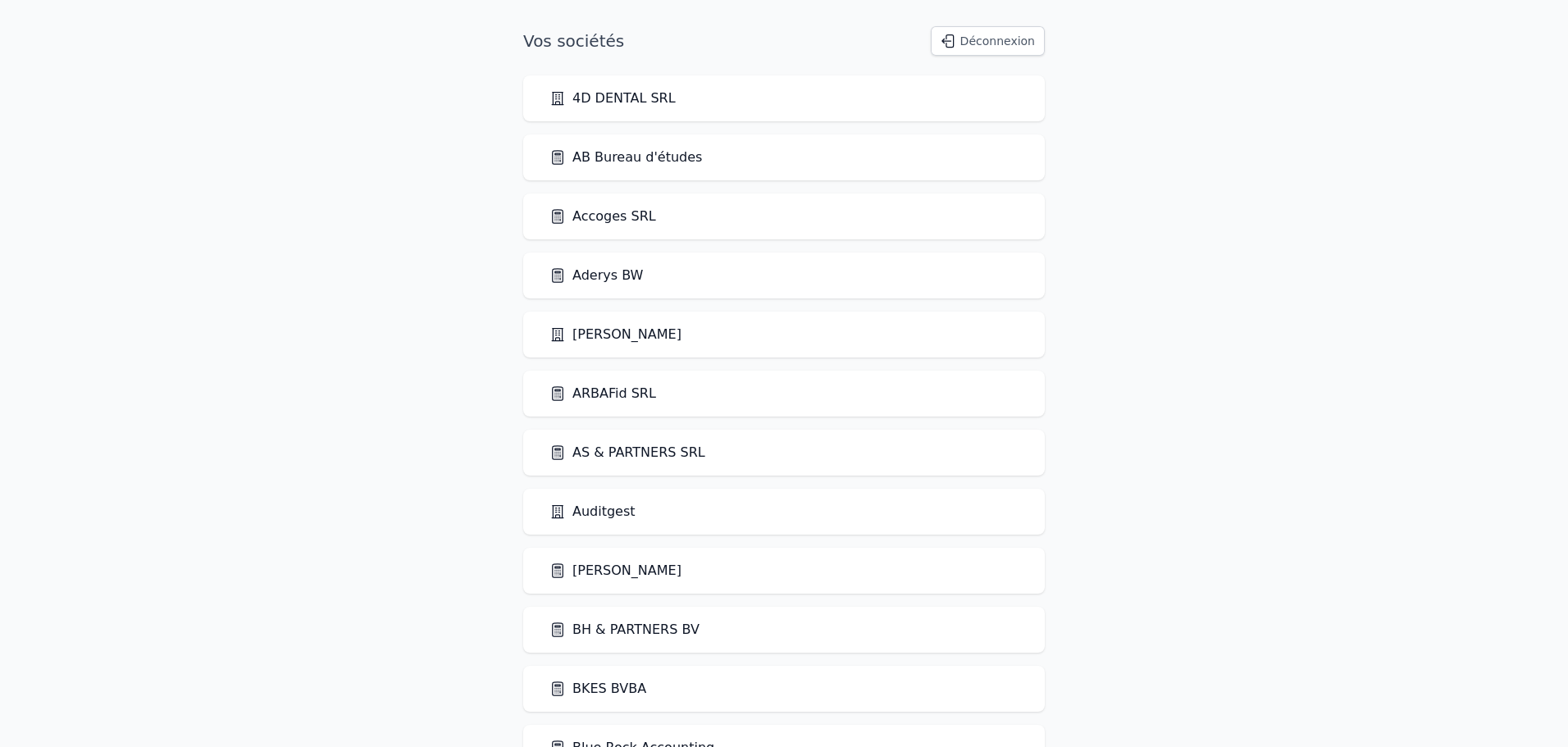
scroll to position [2883, 0]
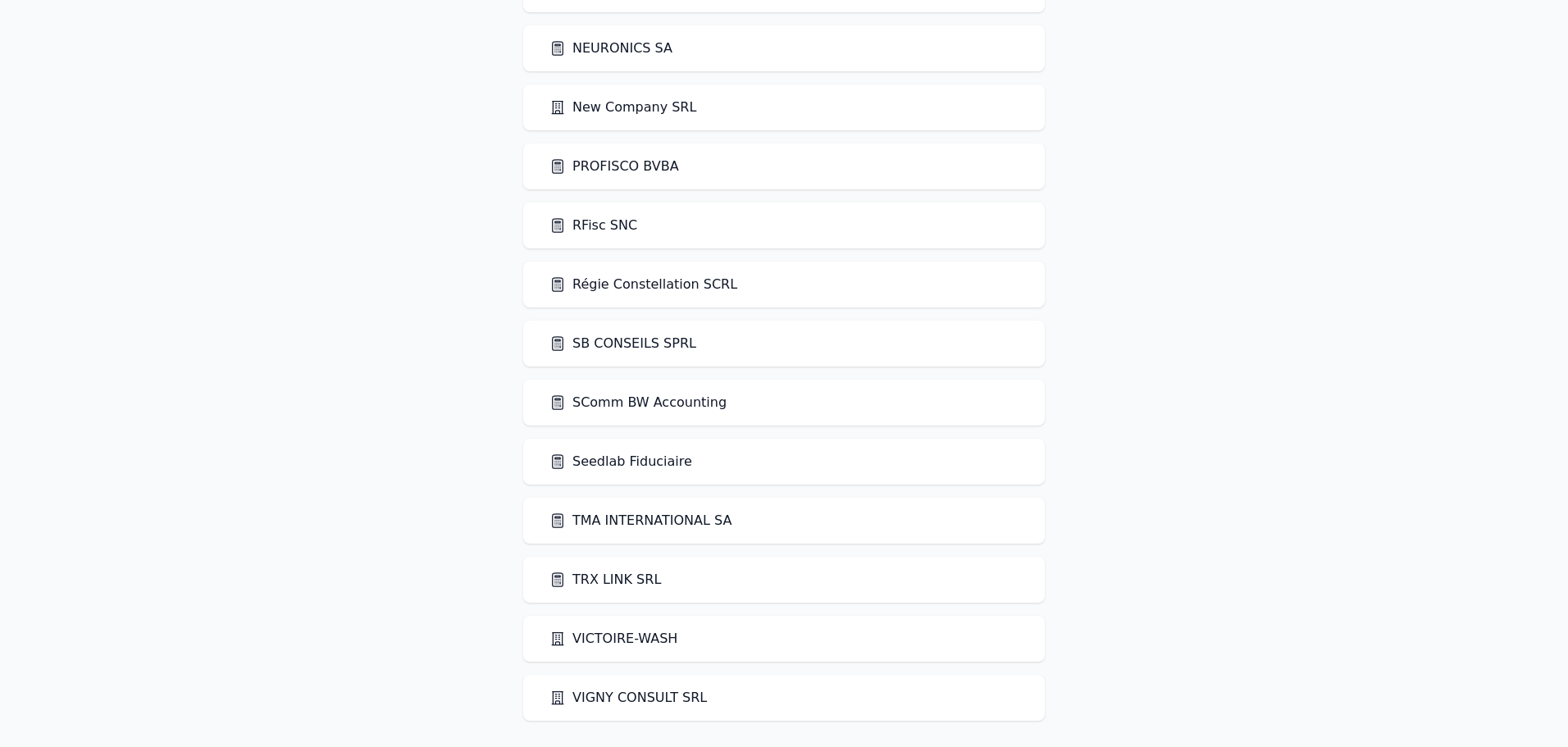
click at [603, 403] on link "SComm BW Accounting" at bounding box center [637, 402] width 177 height 20
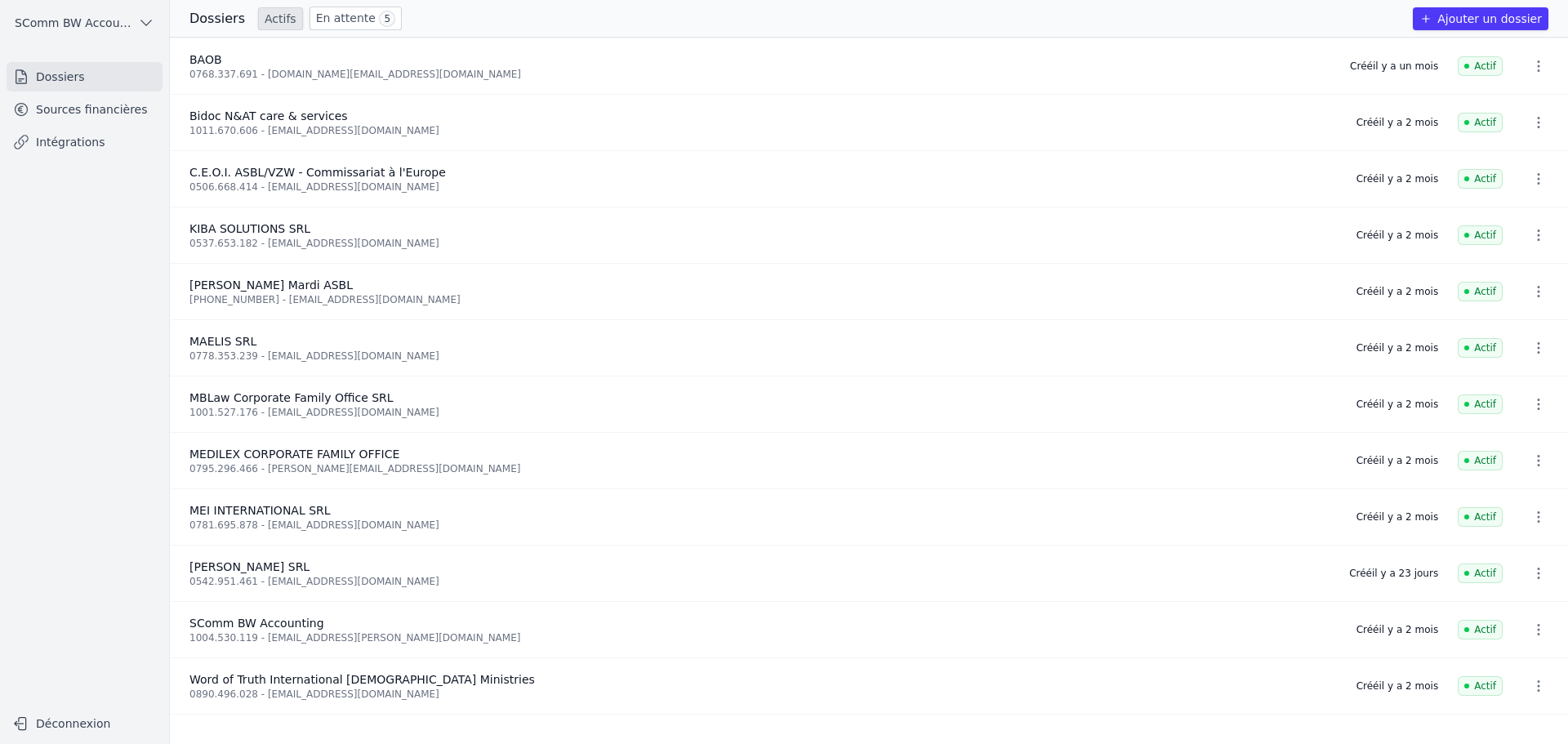
click at [51, 97] on link "Sources financières" at bounding box center [84, 109] width 156 height 29
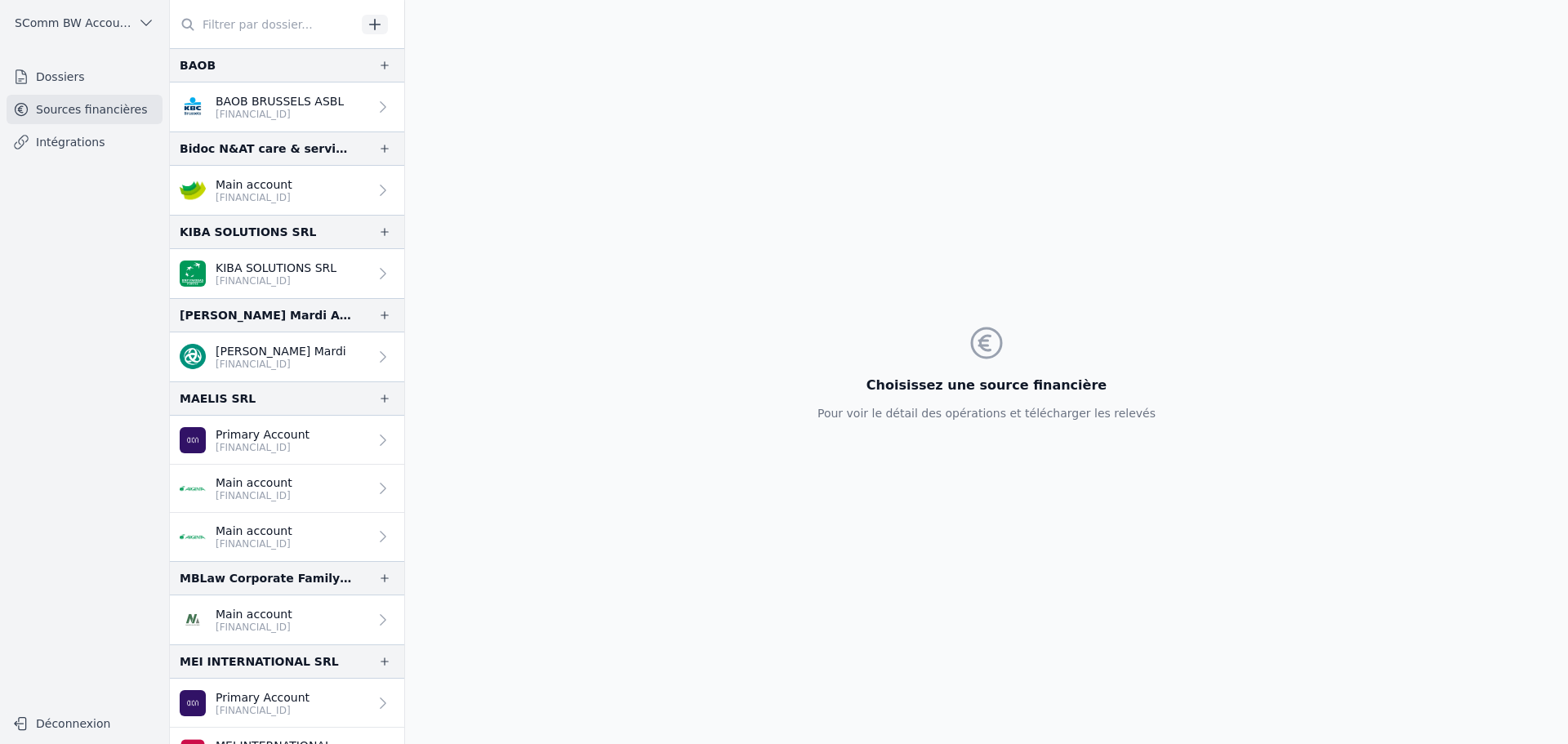
click at [279, 490] on p "BE18 9734 8019 1965" at bounding box center [253, 496] width 77 height 13
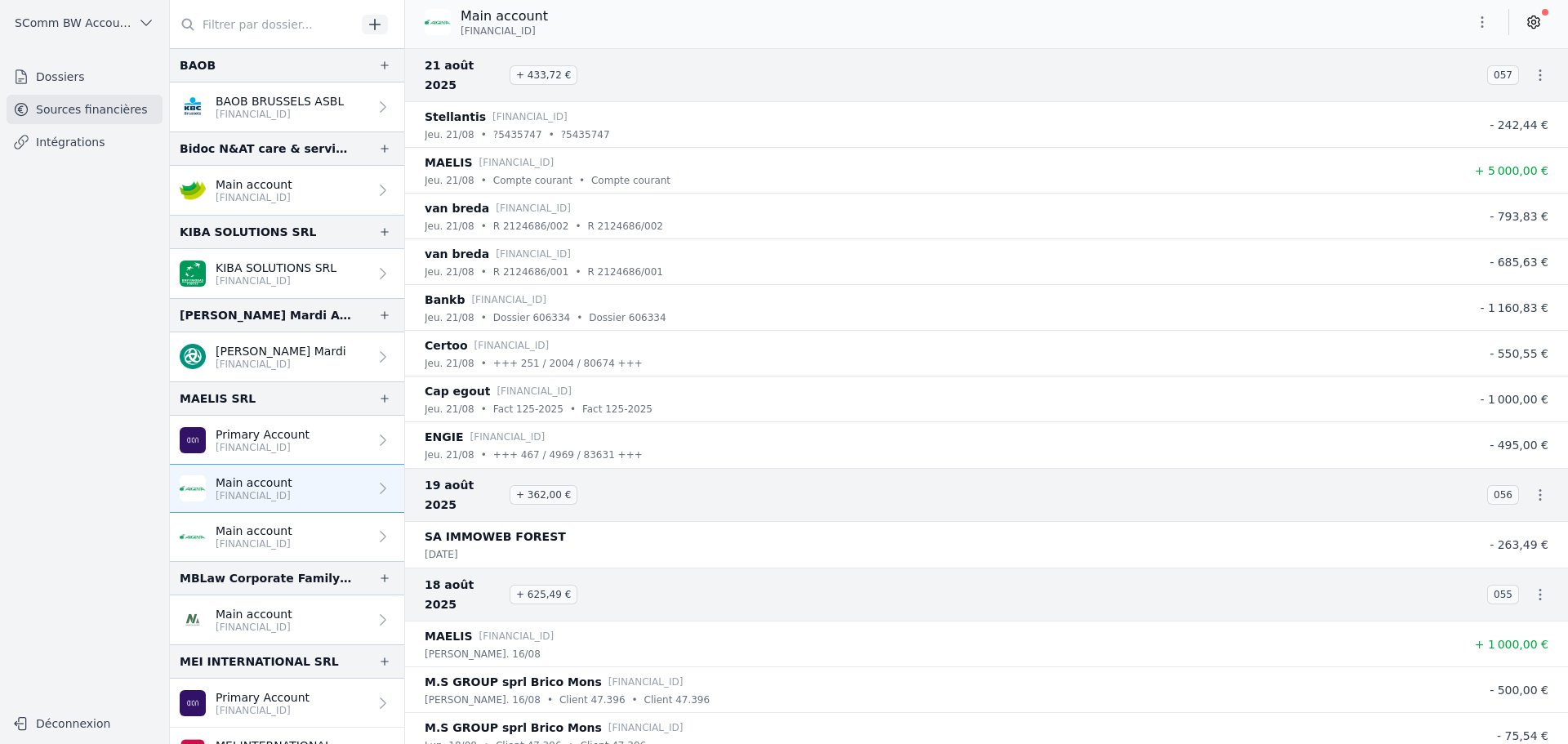
click at [293, 530] on p "Main account" at bounding box center [253, 530] width 77 height 16
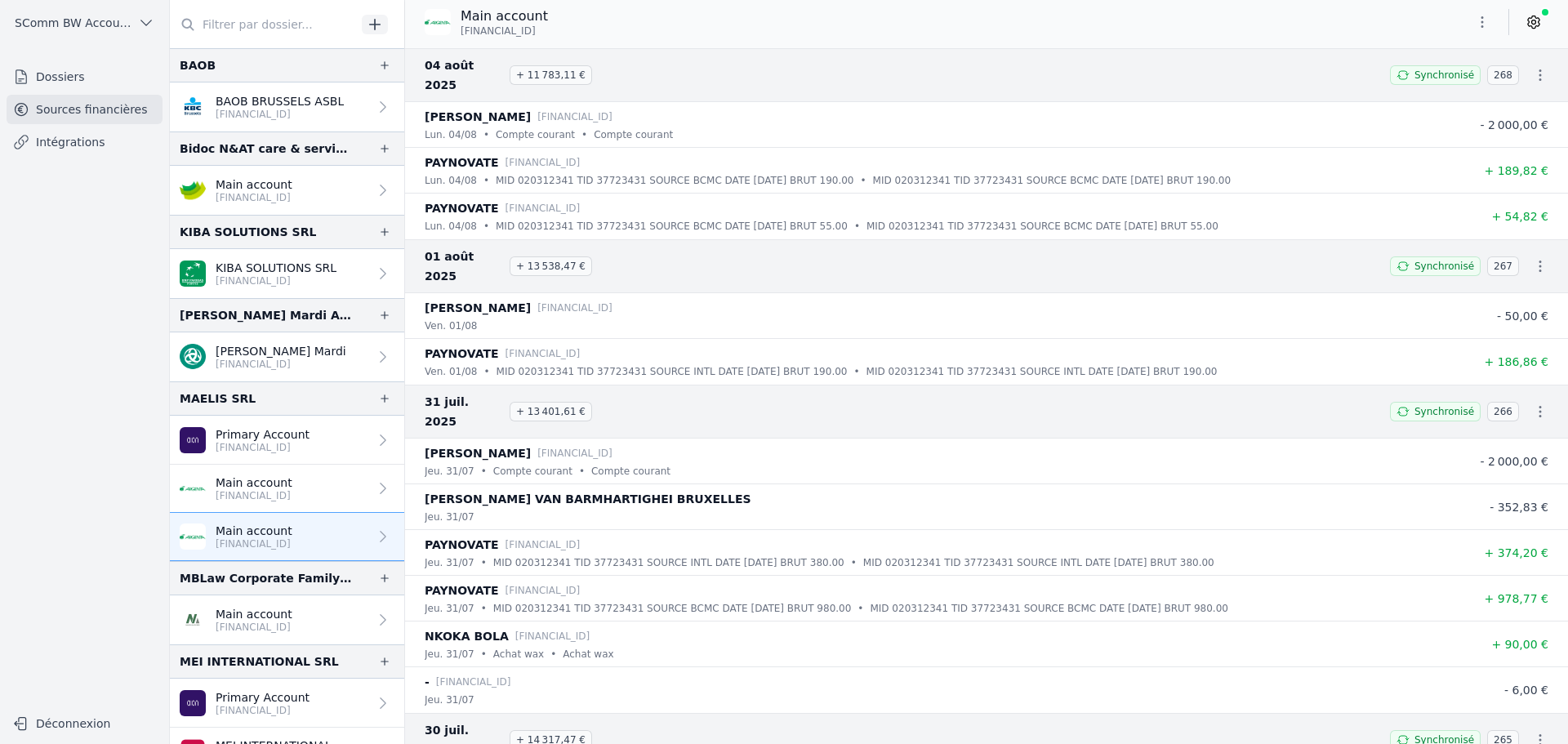
click at [109, 112] on link "Sources financières" at bounding box center [84, 109] width 156 height 29
